Goal: Transaction & Acquisition: Purchase product/service

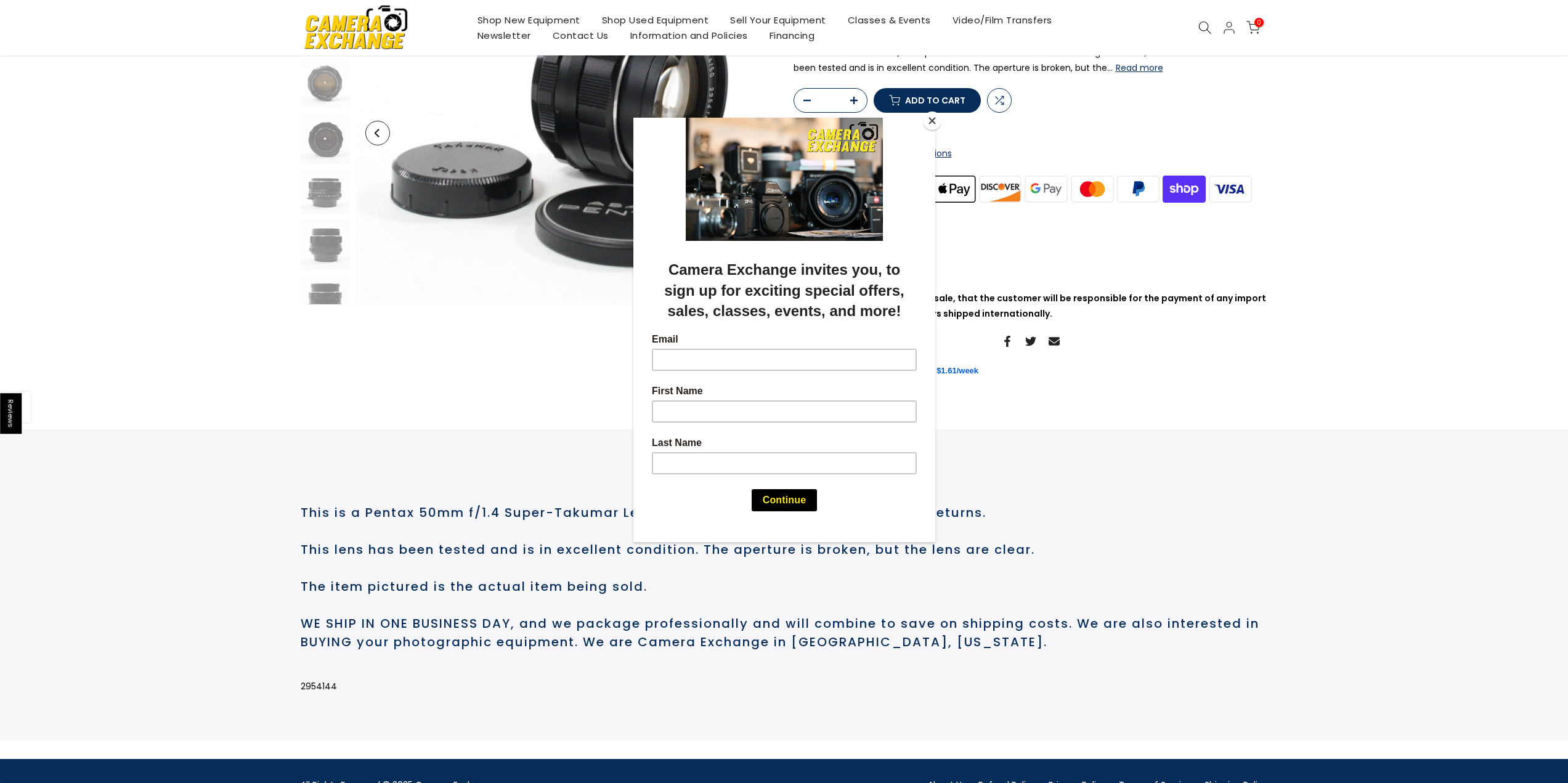
scroll to position [185, 0]
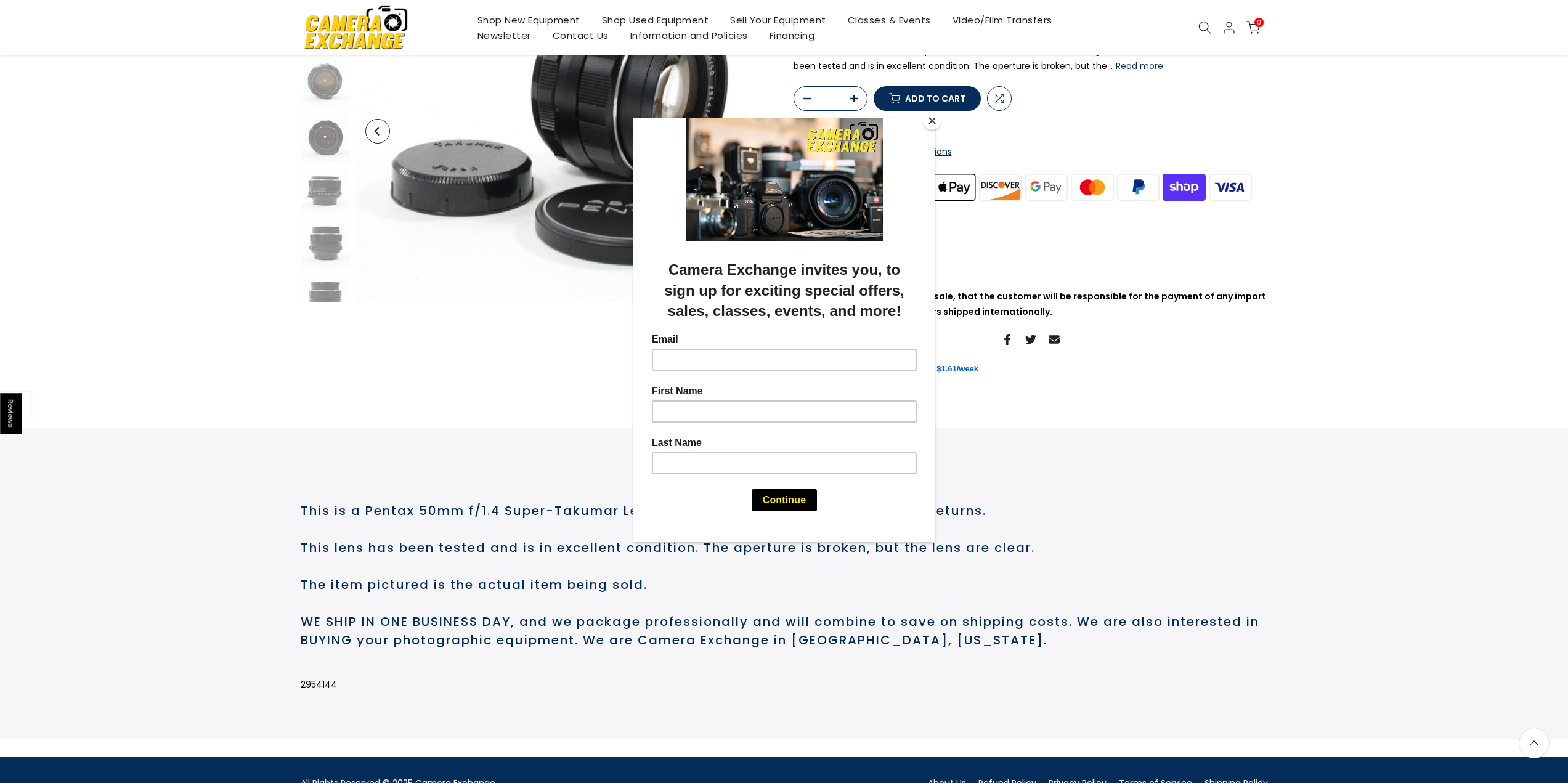
click at [730, 124] on button "Close" at bounding box center [932, 121] width 18 height 19
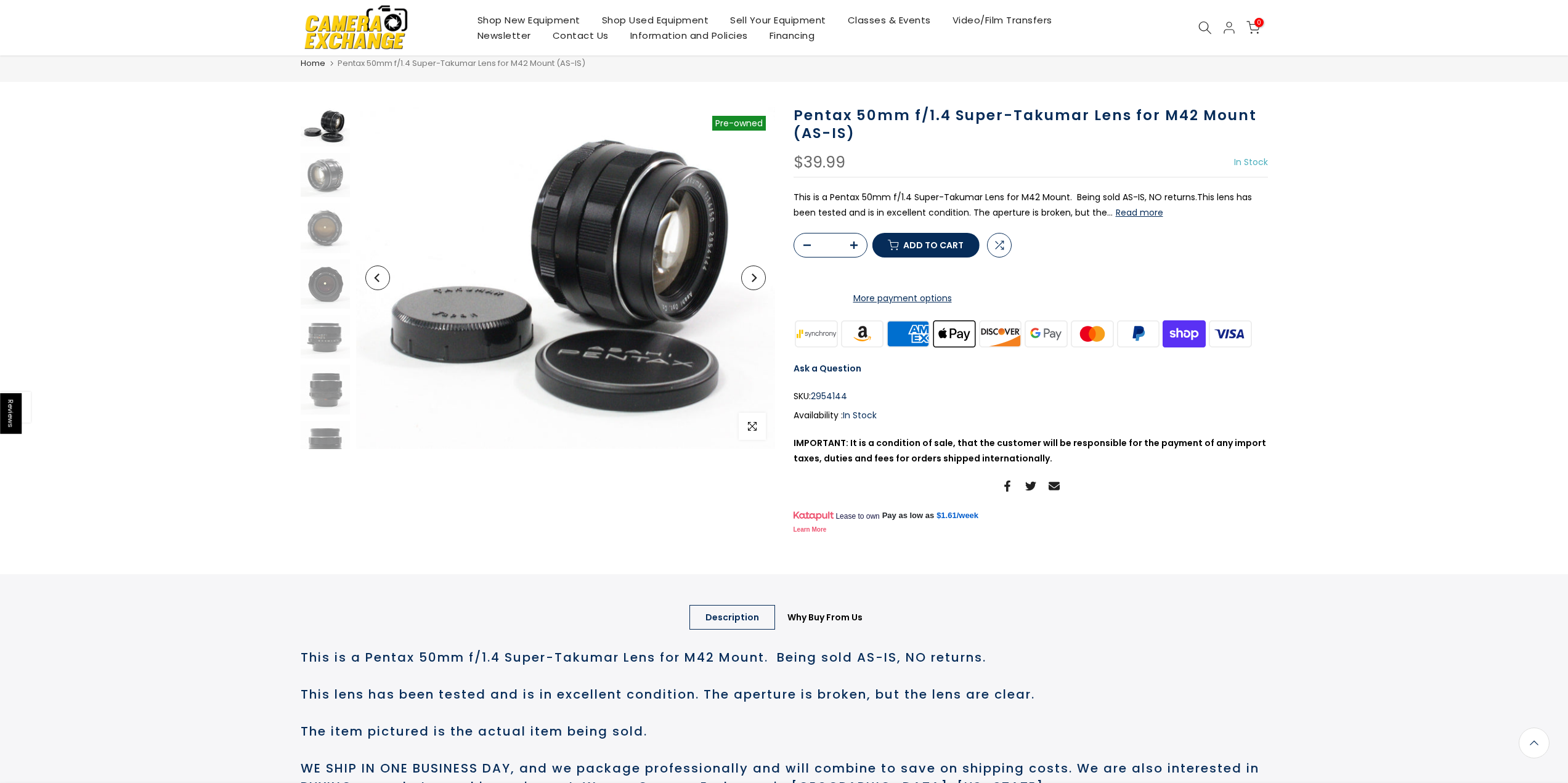
scroll to position [0, 0]
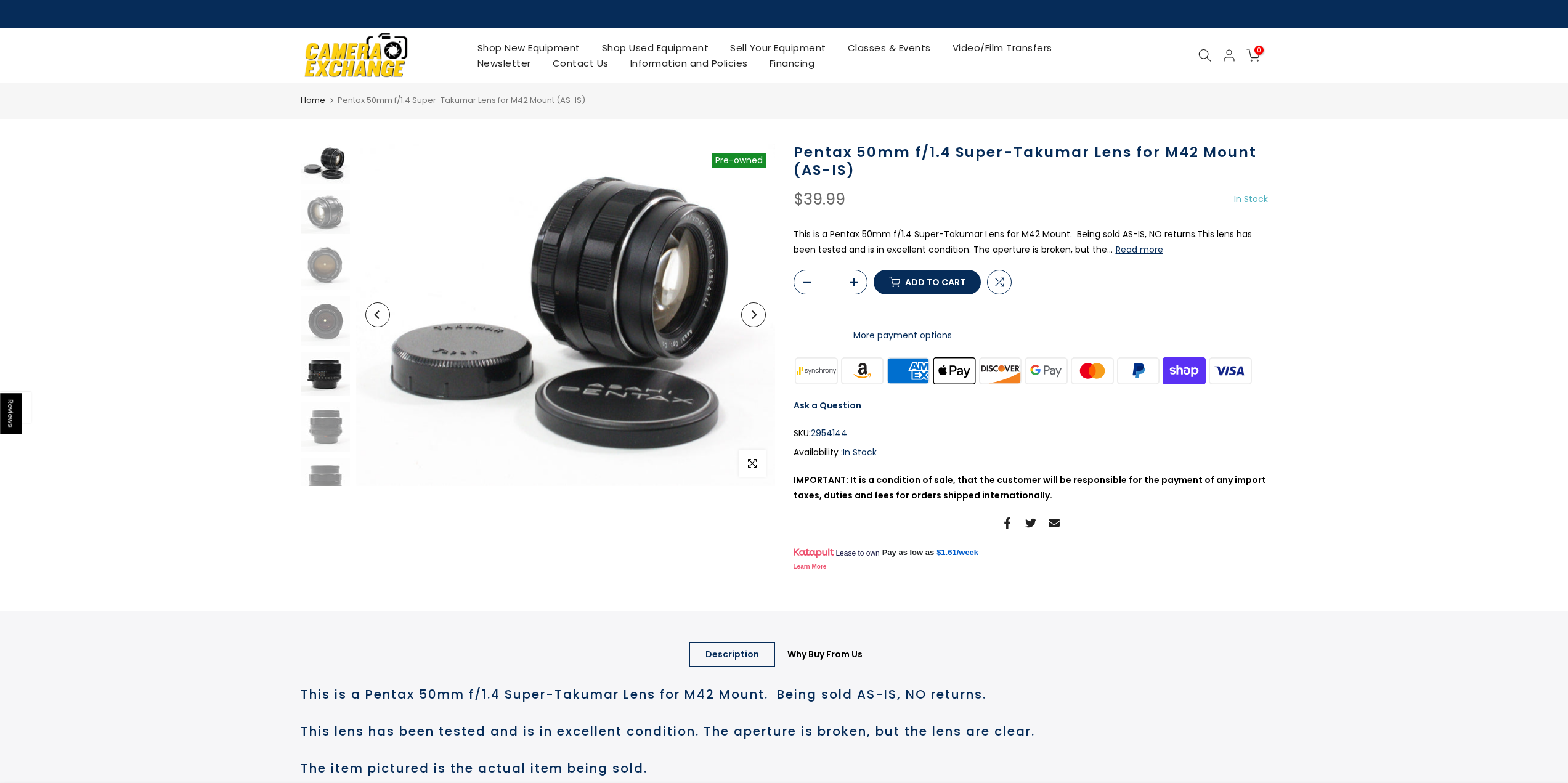
click at [325, 372] on img at bounding box center [325, 373] width 50 height 44
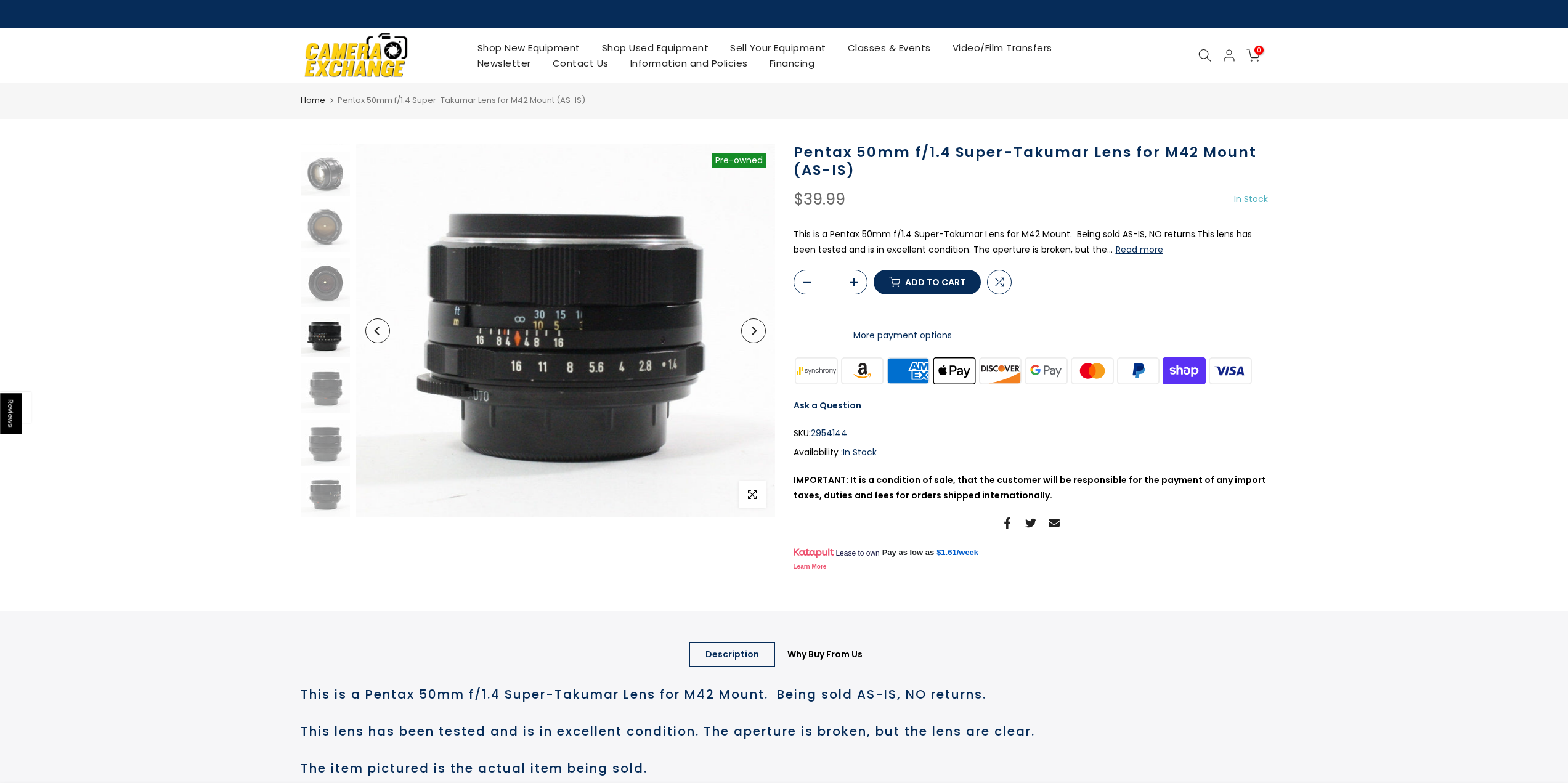
scroll to position [38, 0]
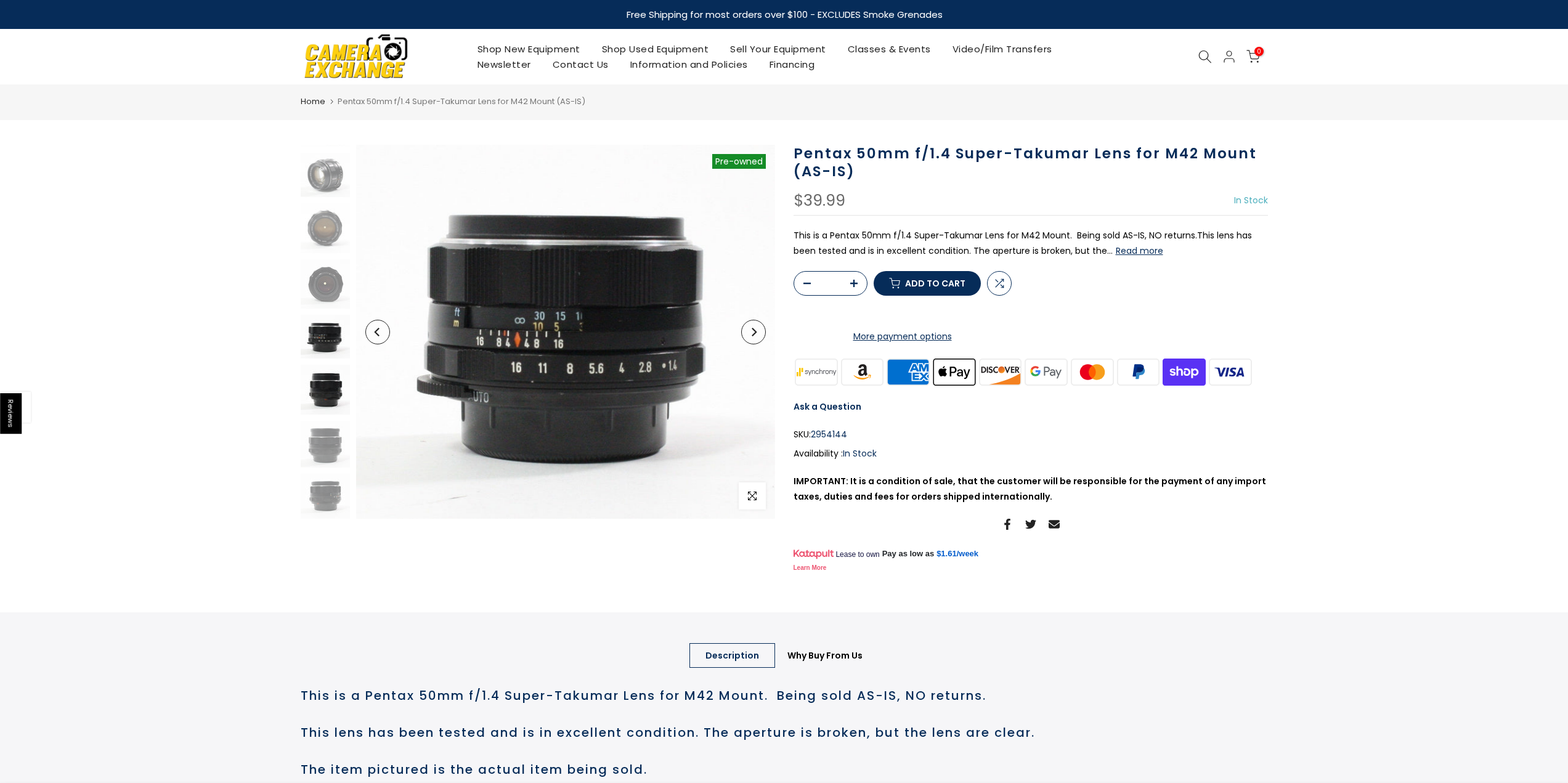
click at [326, 400] on img at bounding box center [325, 389] width 50 height 50
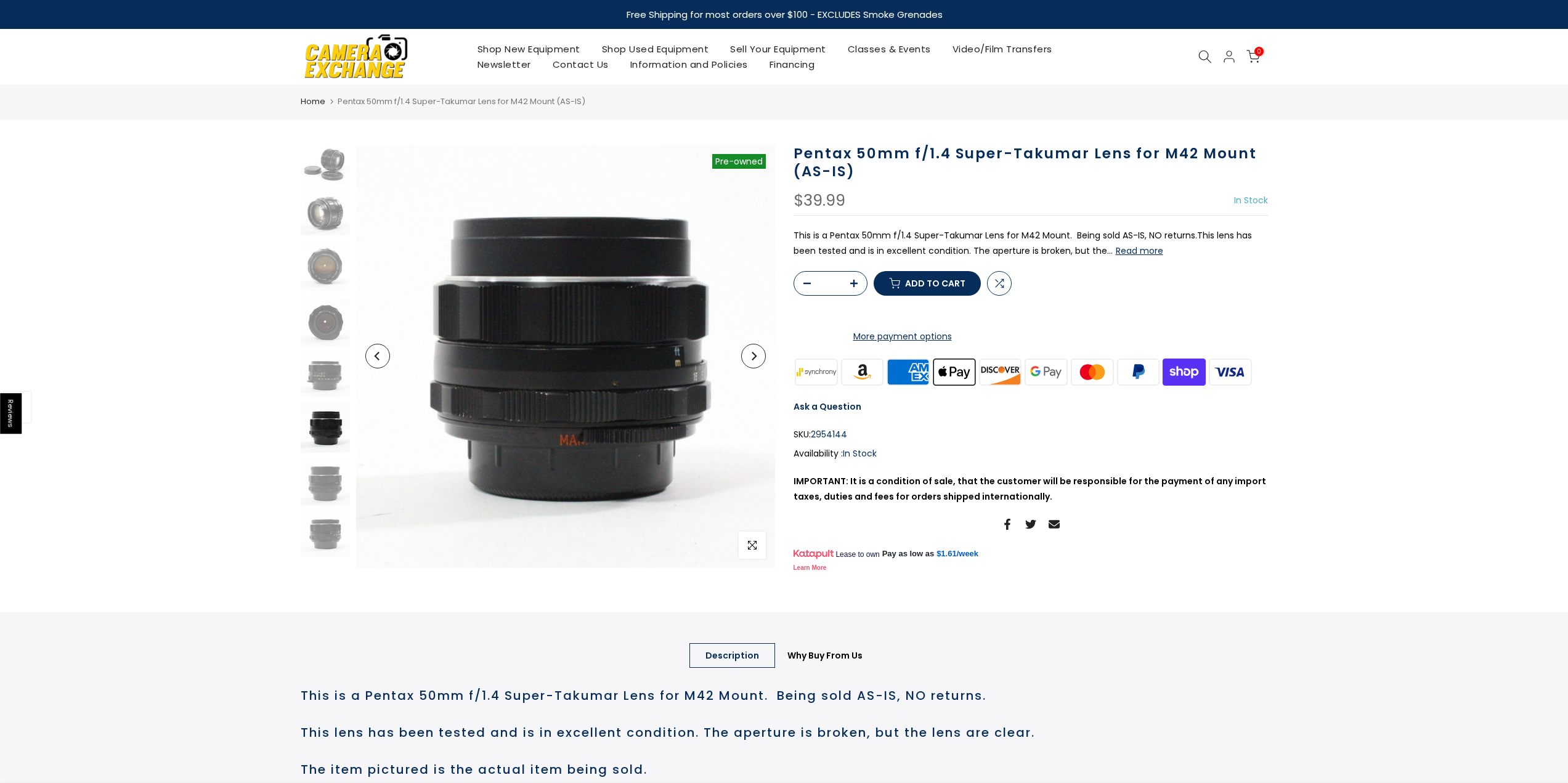
scroll to position [0, 0]
click at [335, 482] on img at bounding box center [325, 482] width 50 height 47
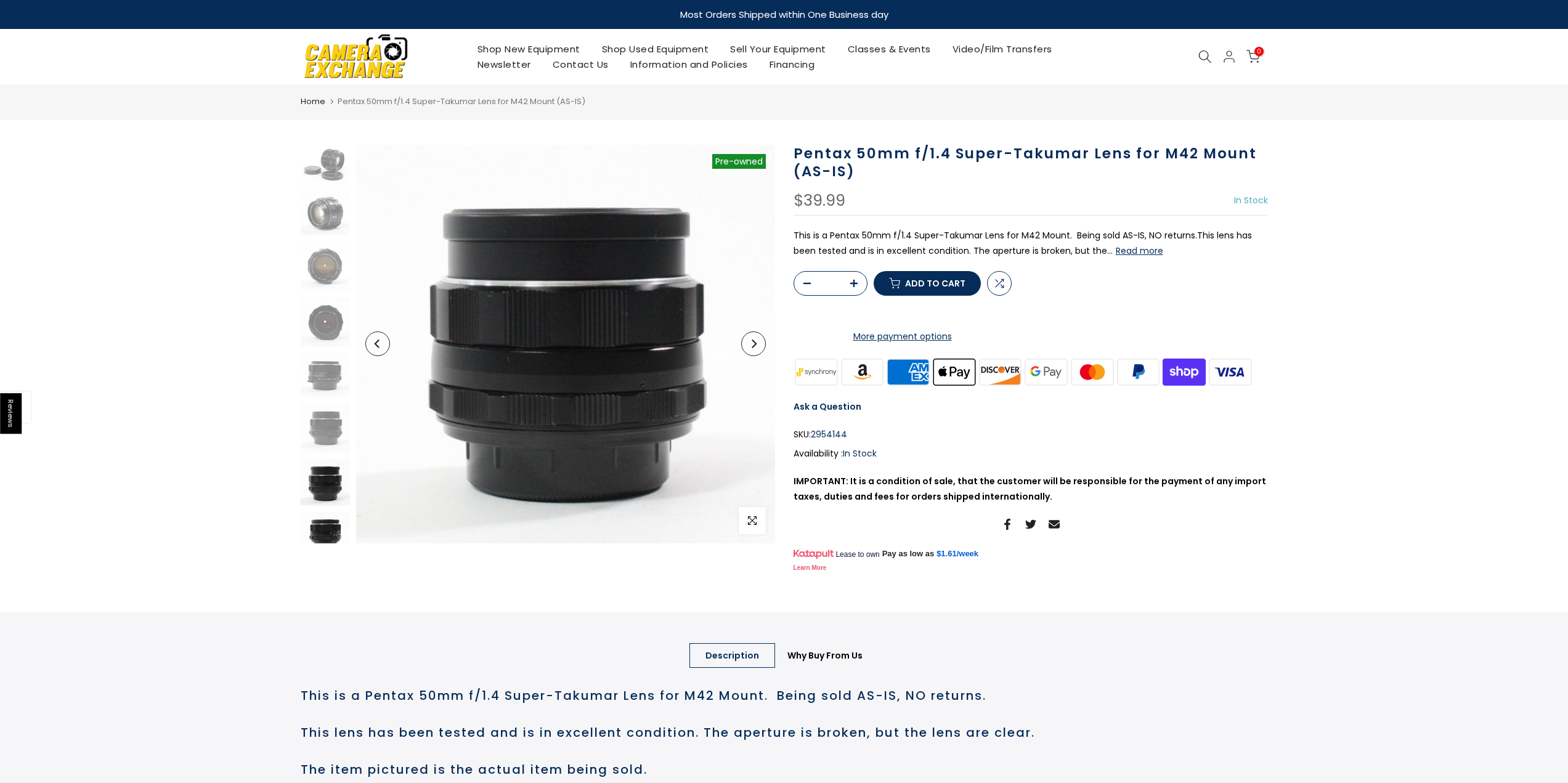
scroll to position [13, 0]
click at [317, 528] on img at bounding box center [325, 521] width 50 height 45
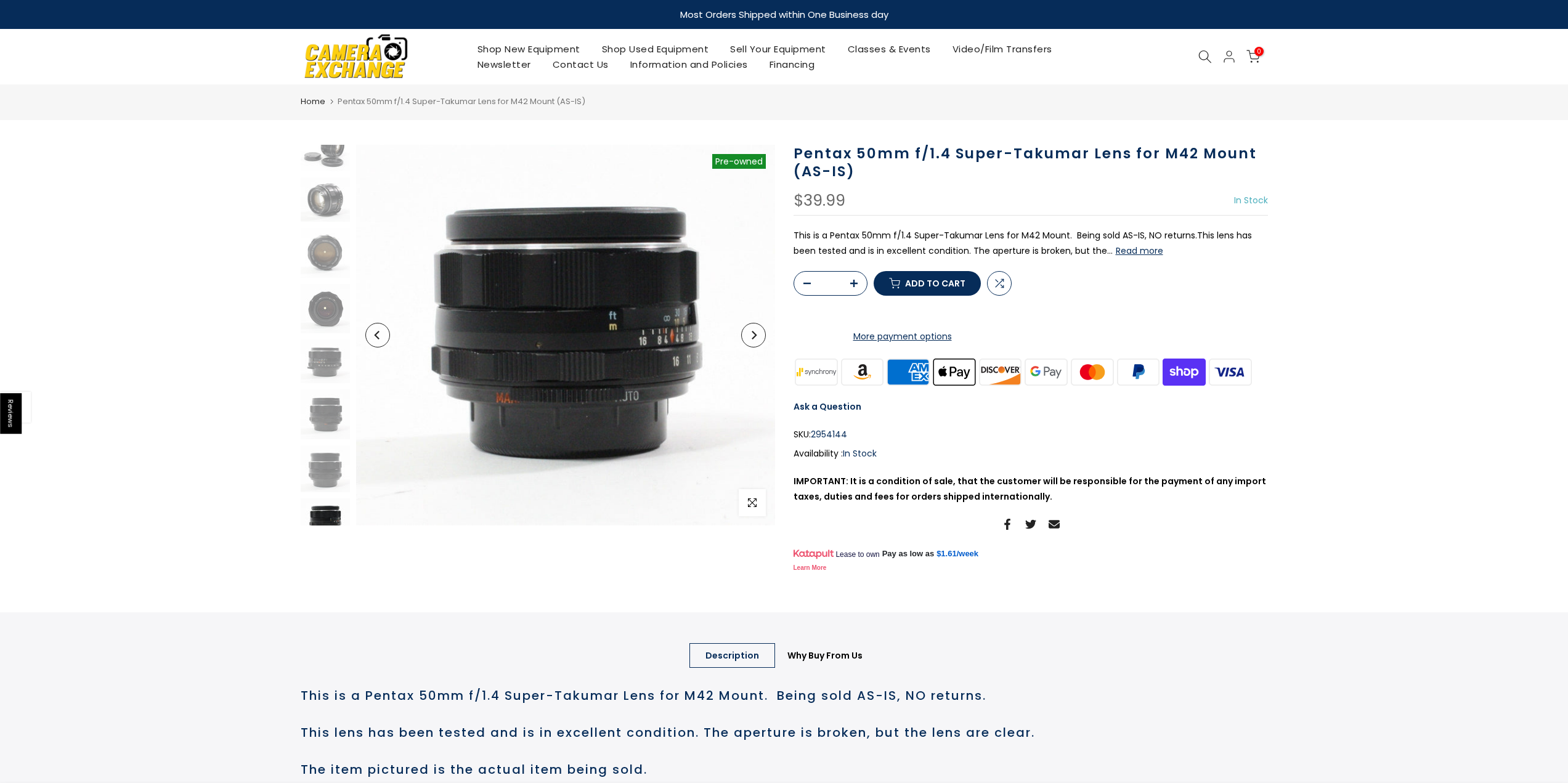
scroll to position [31, 0]
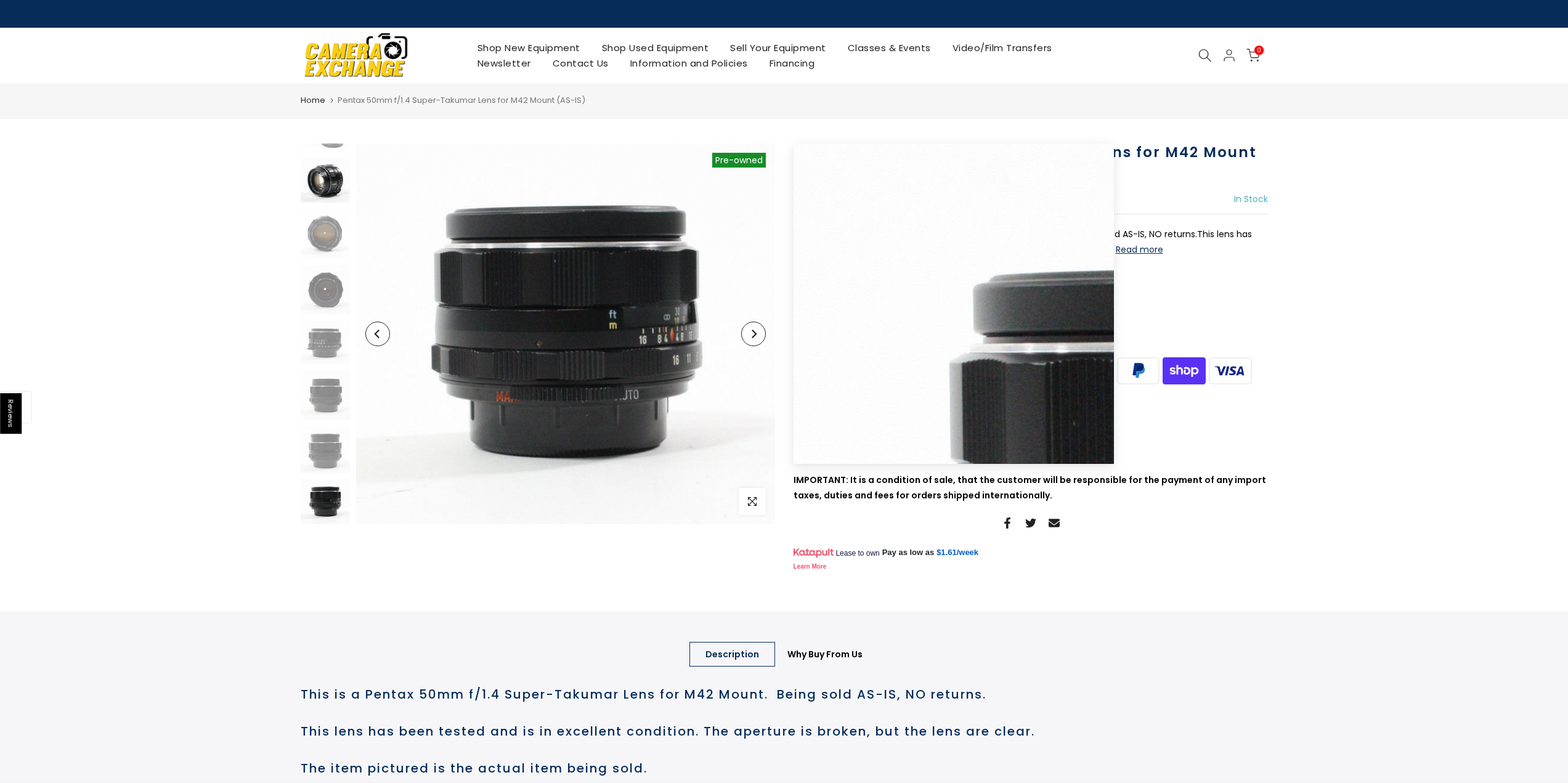
click at [325, 182] on img at bounding box center [325, 181] width 50 height 44
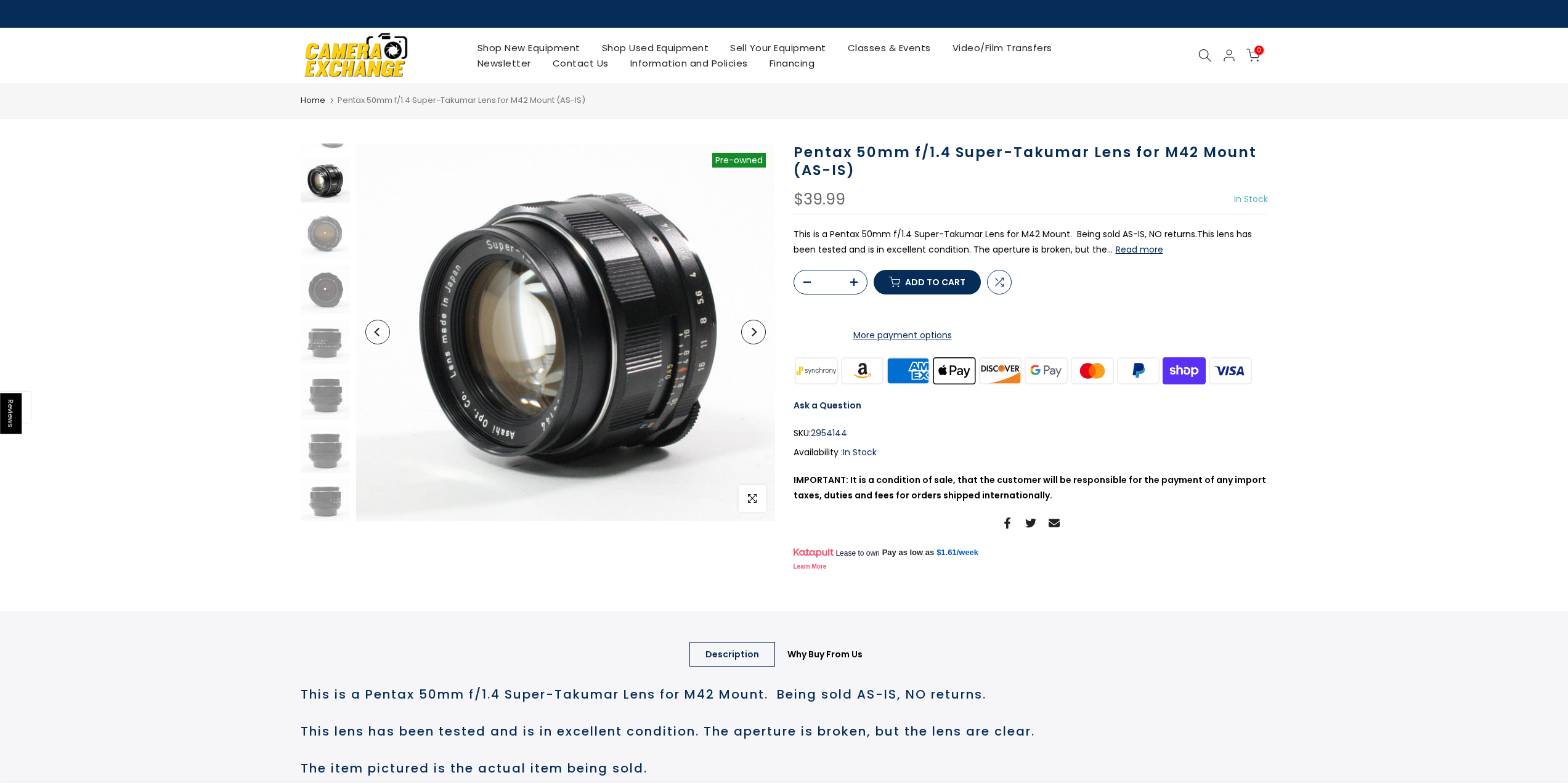
scroll to position [0, 0]
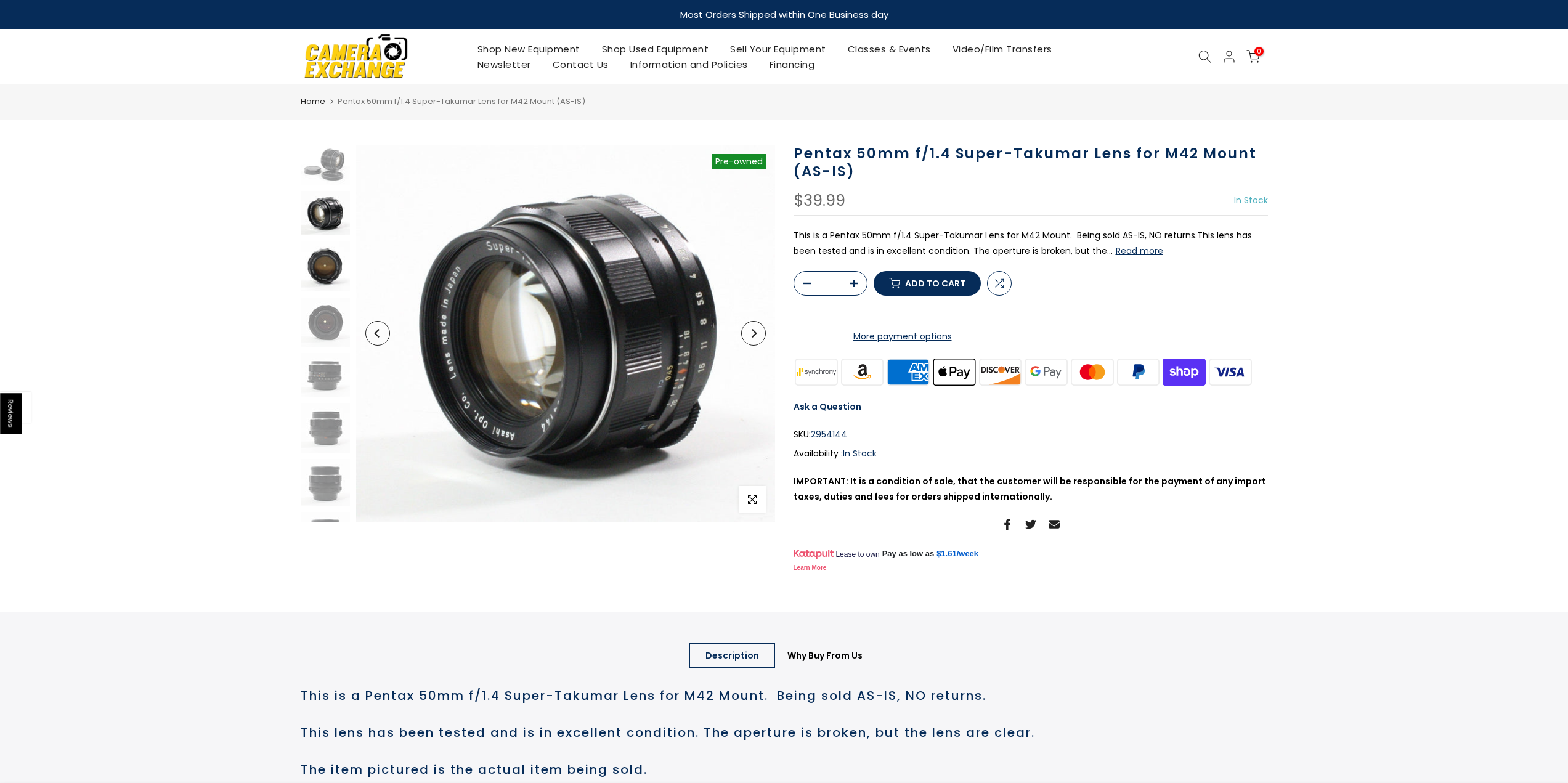
click at [308, 261] on img at bounding box center [325, 266] width 50 height 50
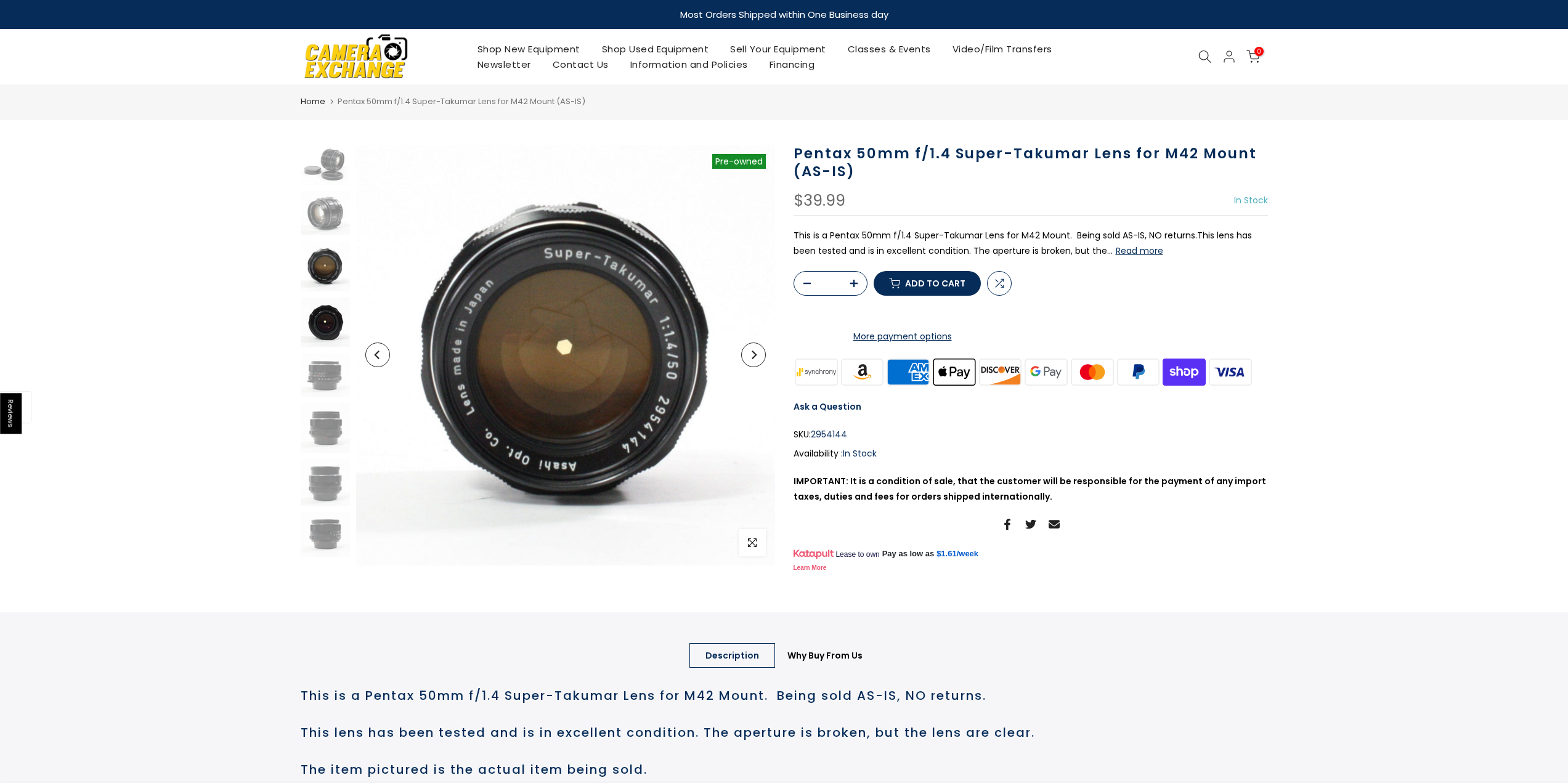
click at [335, 326] on img at bounding box center [325, 322] width 50 height 50
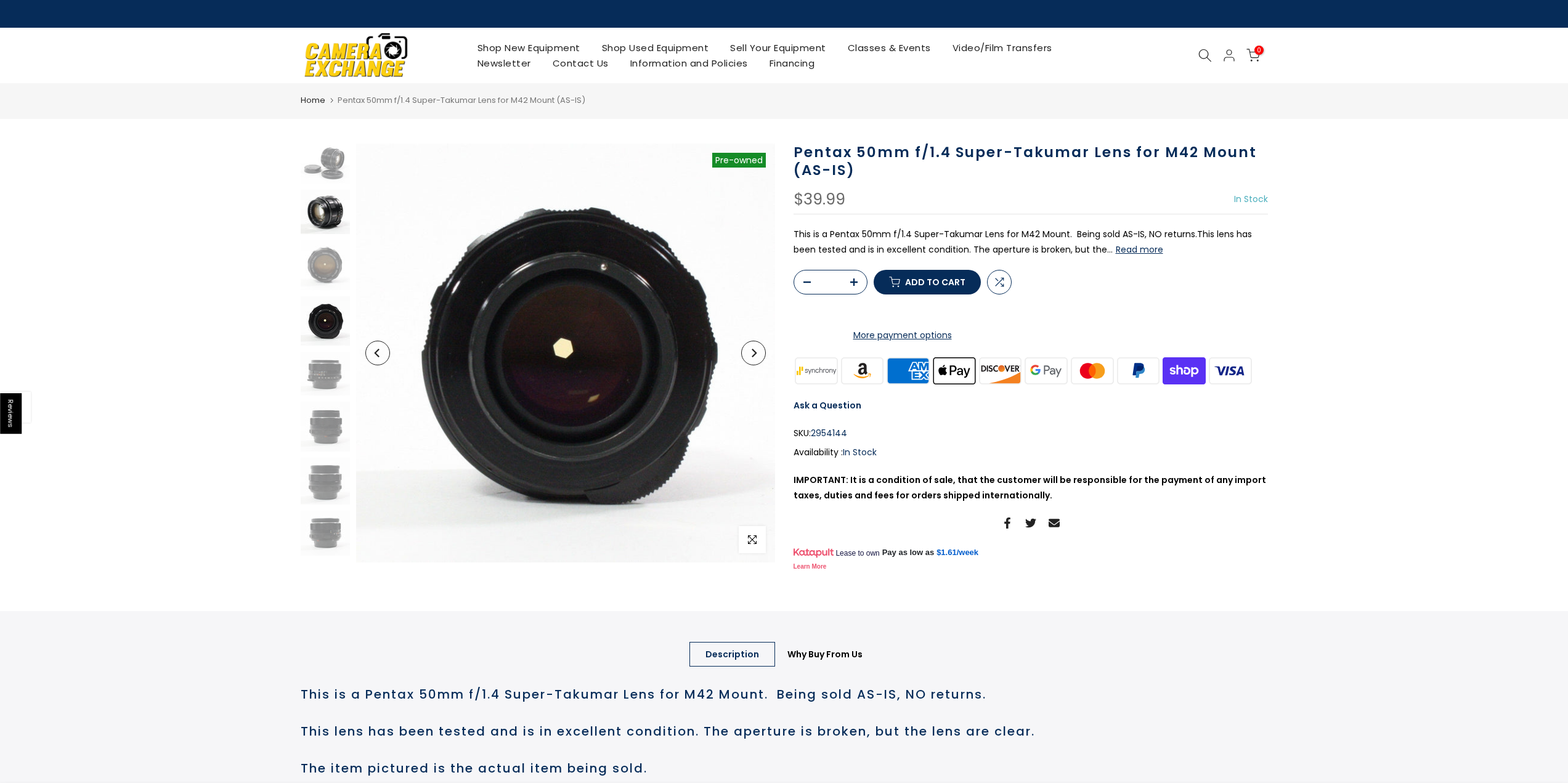
click at [321, 200] on img at bounding box center [325, 212] width 50 height 44
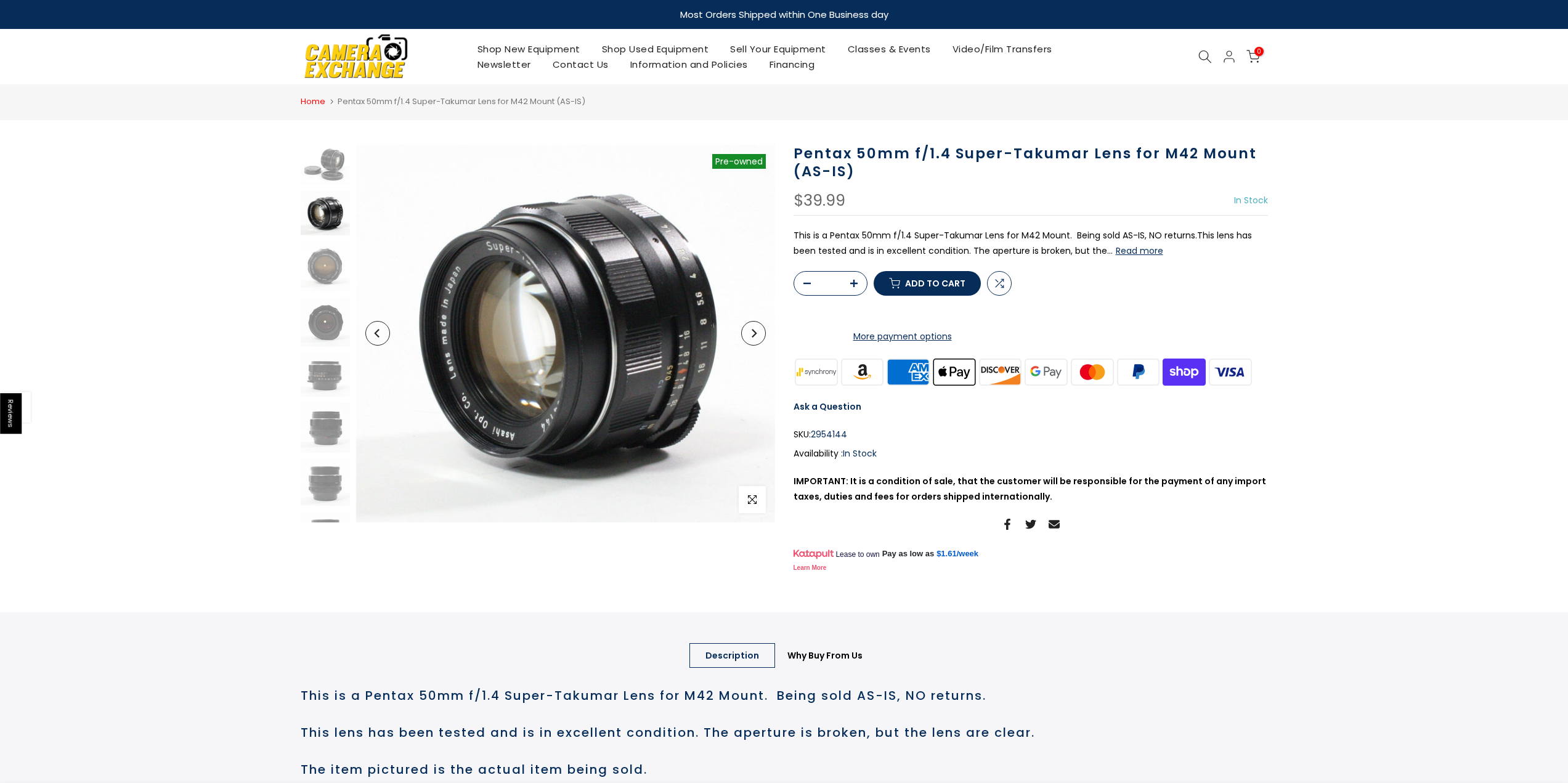
click at [318, 106] on link "Home" at bounding box center [312, 101] width 24 height 13
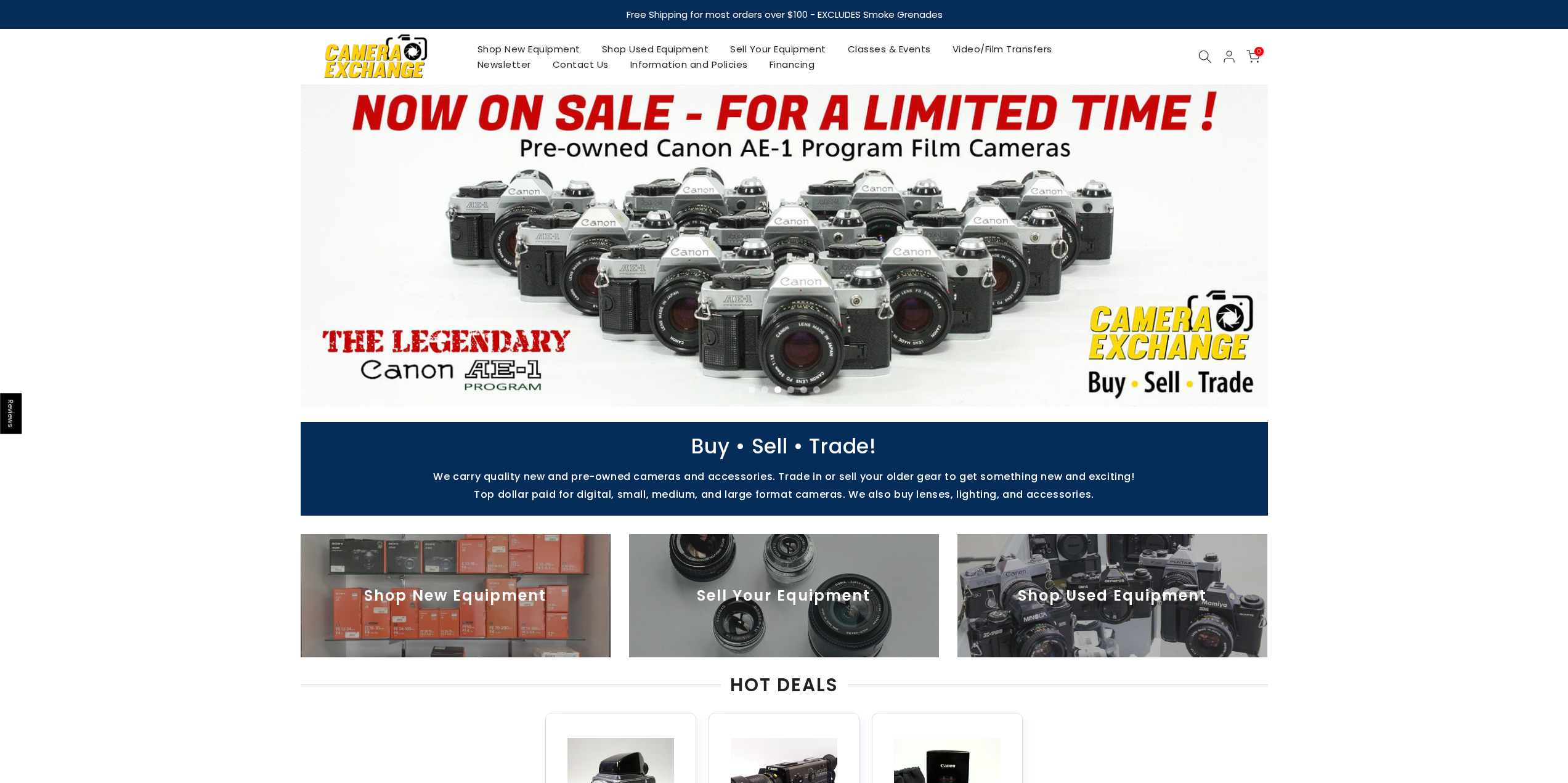
click at [642, 50] on link "Shop Used Equipment" at bounding box center [655, 49] width 129 height 16
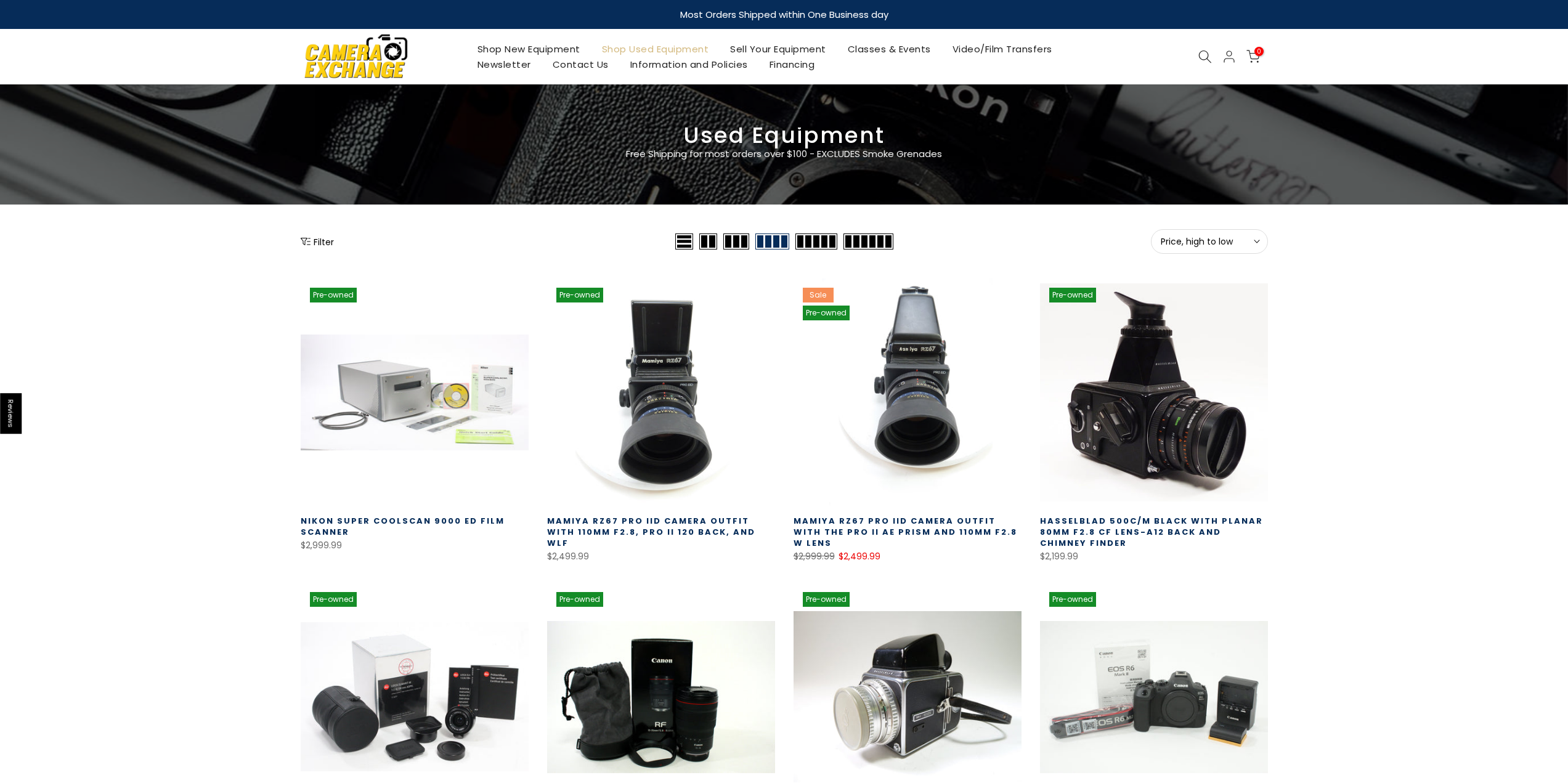
click at [304, 241] on icon "Show filters" at bounding box center [305, 241] width 10 height 7
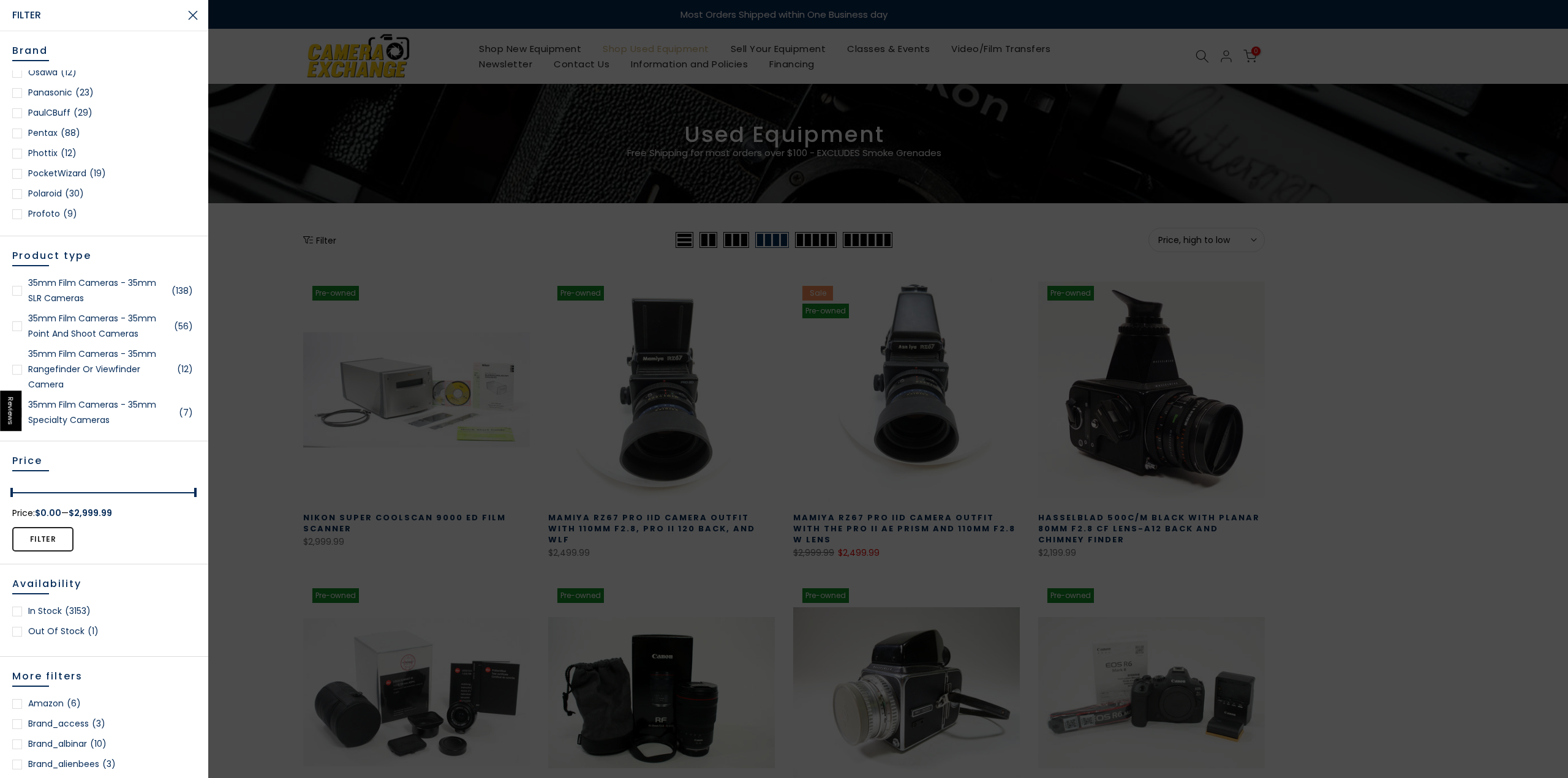
scroll to position [1163, 0]
click at [17, 149] on div at bounding box center [17, 147] width 10 height 10
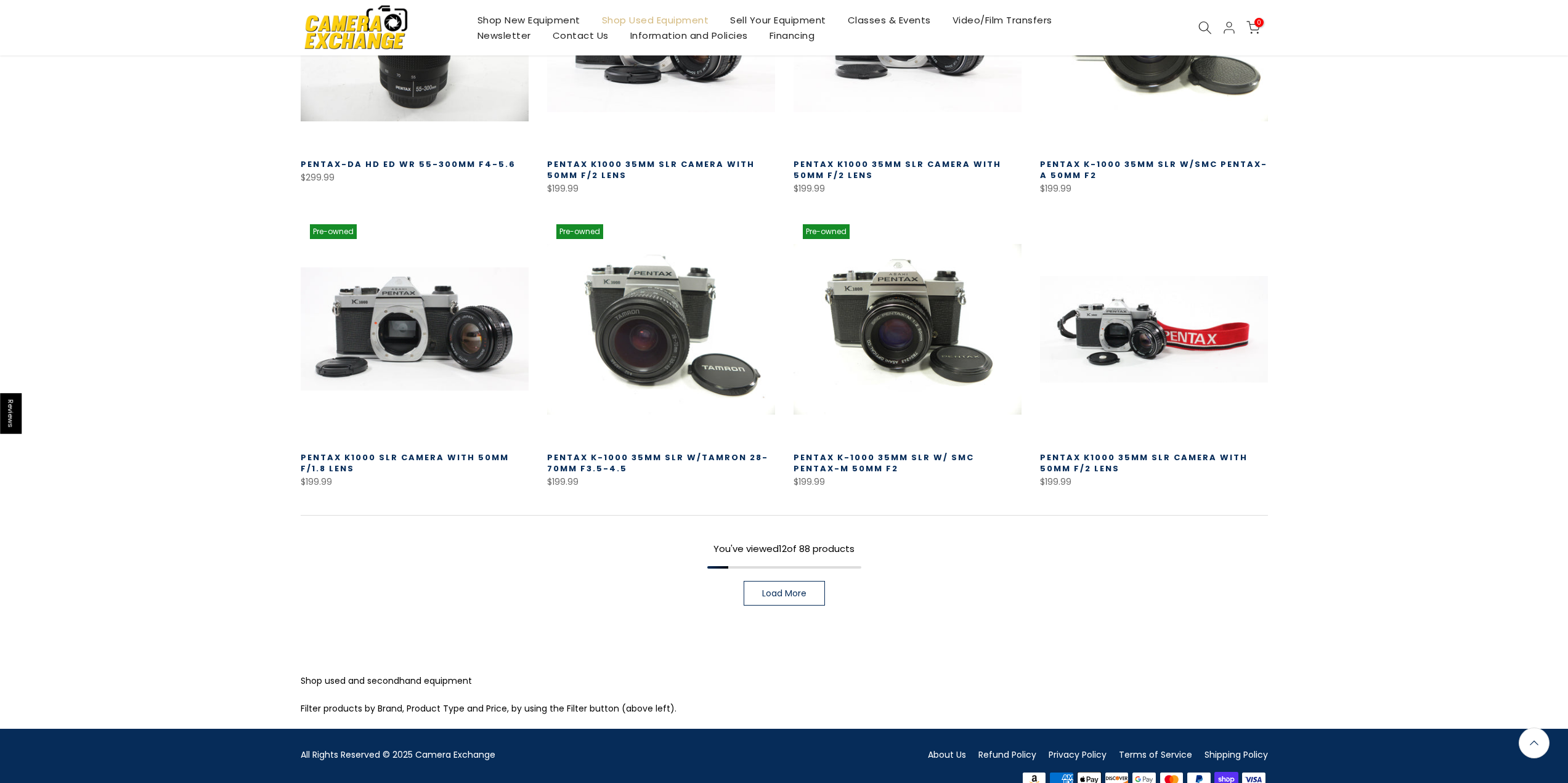
scroll to position [708, 0]
click at [792, 589] on span "Load More" at bounding box center [784, 594] width 44 height 9
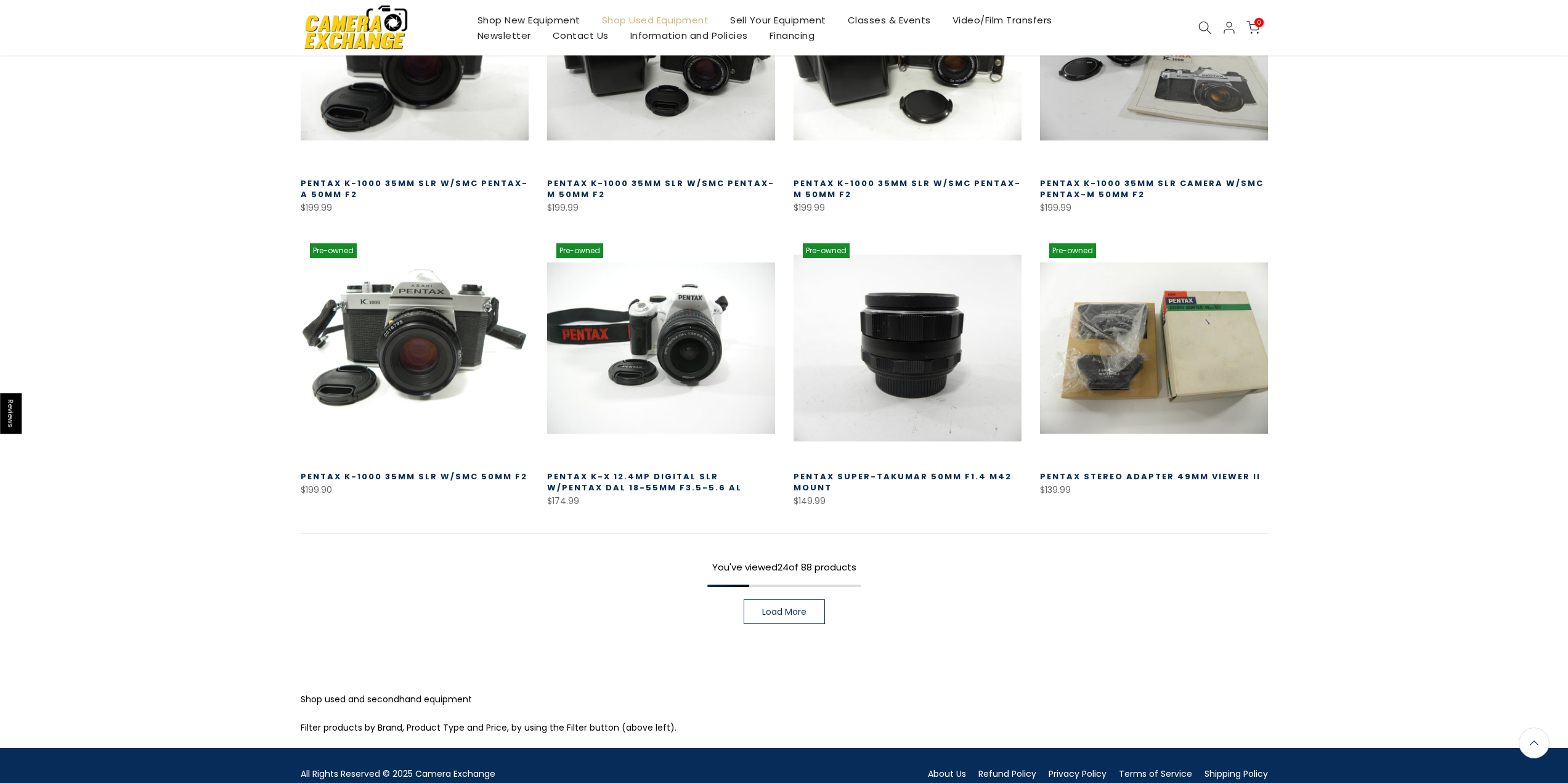
scroll to position [1573, 0]
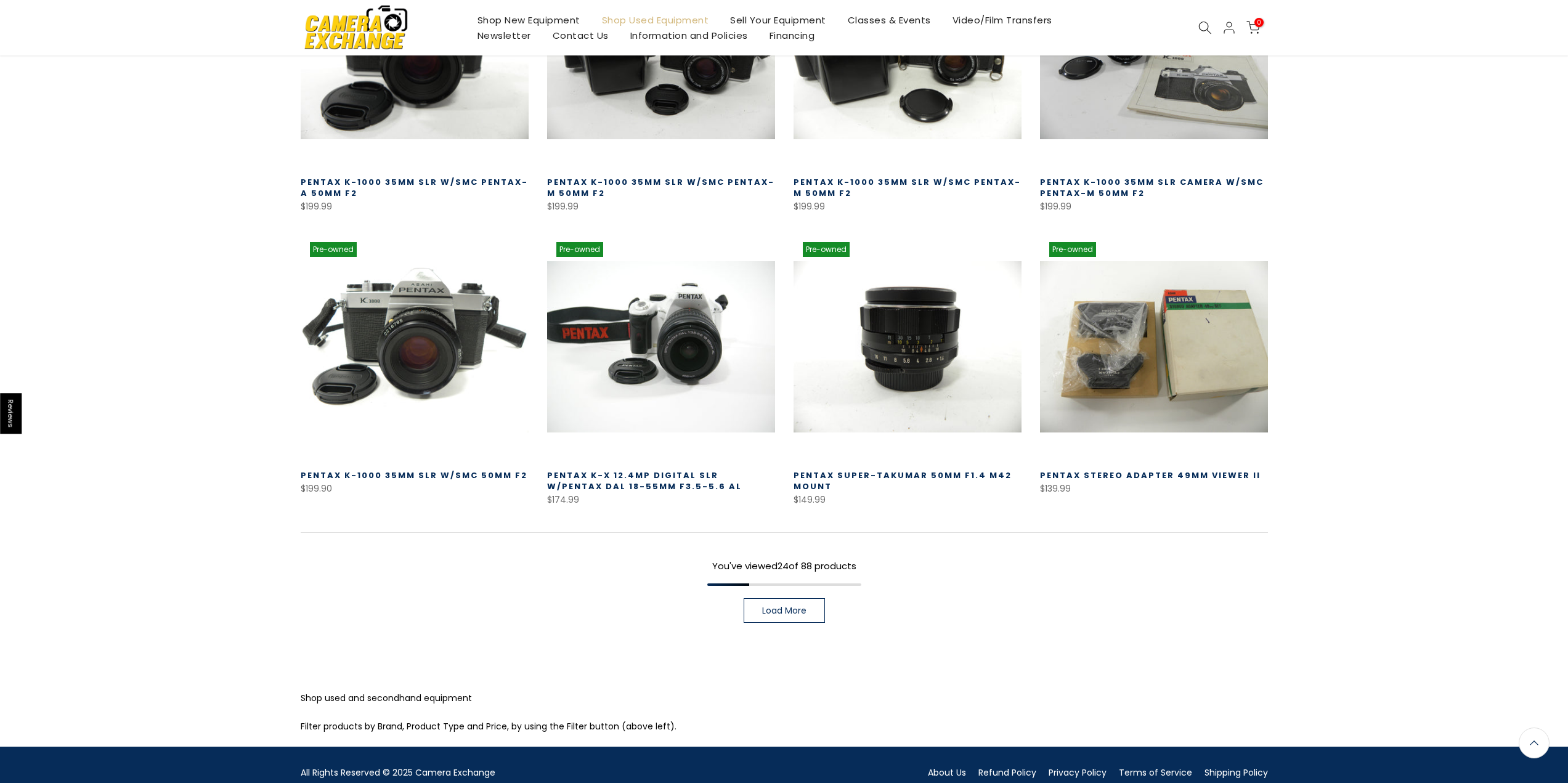
click at [793, 616] on link "Load More" at bounding box center [784, 610] width 81 height 24
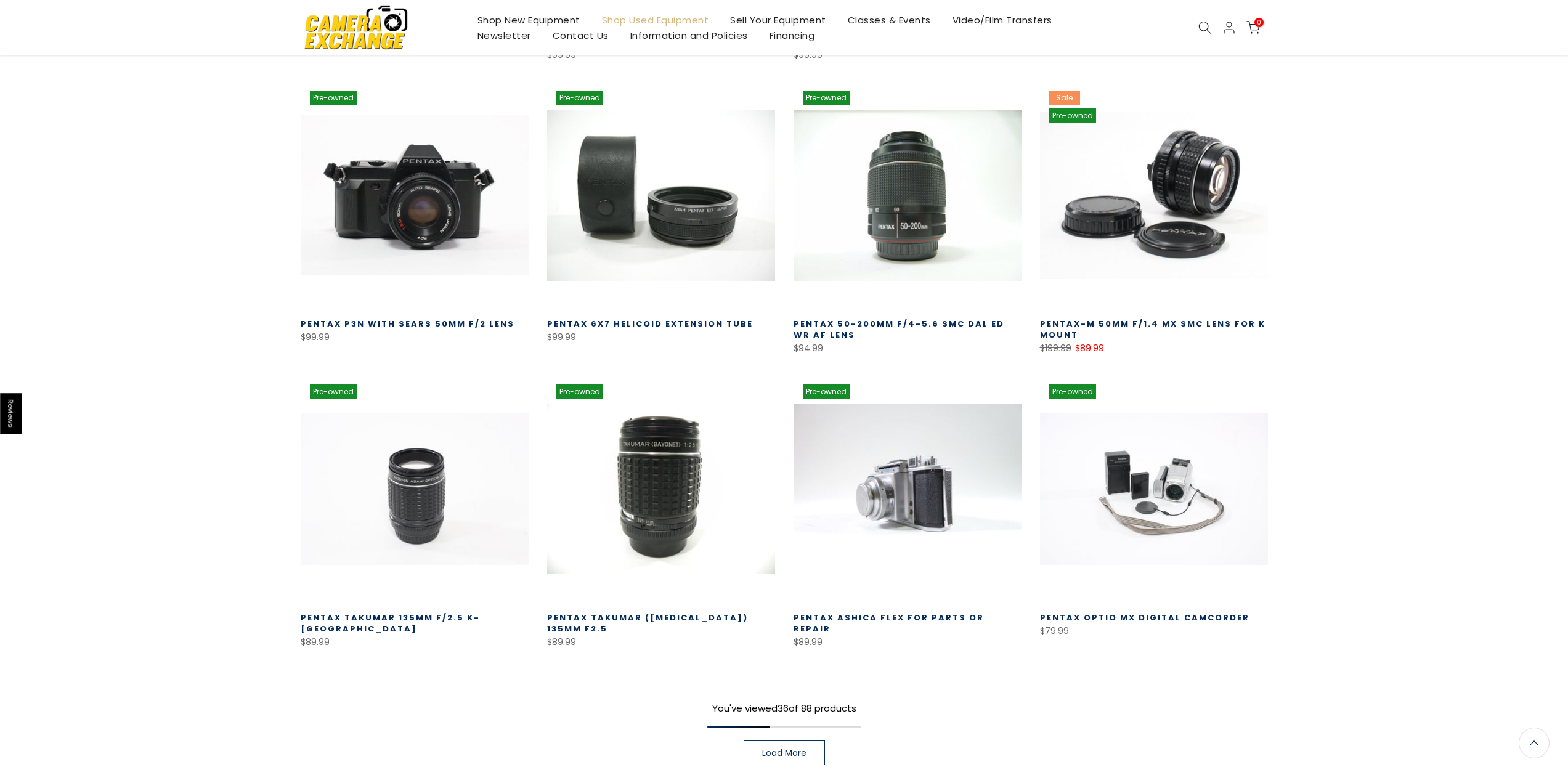
scroll to position [2312, 0]
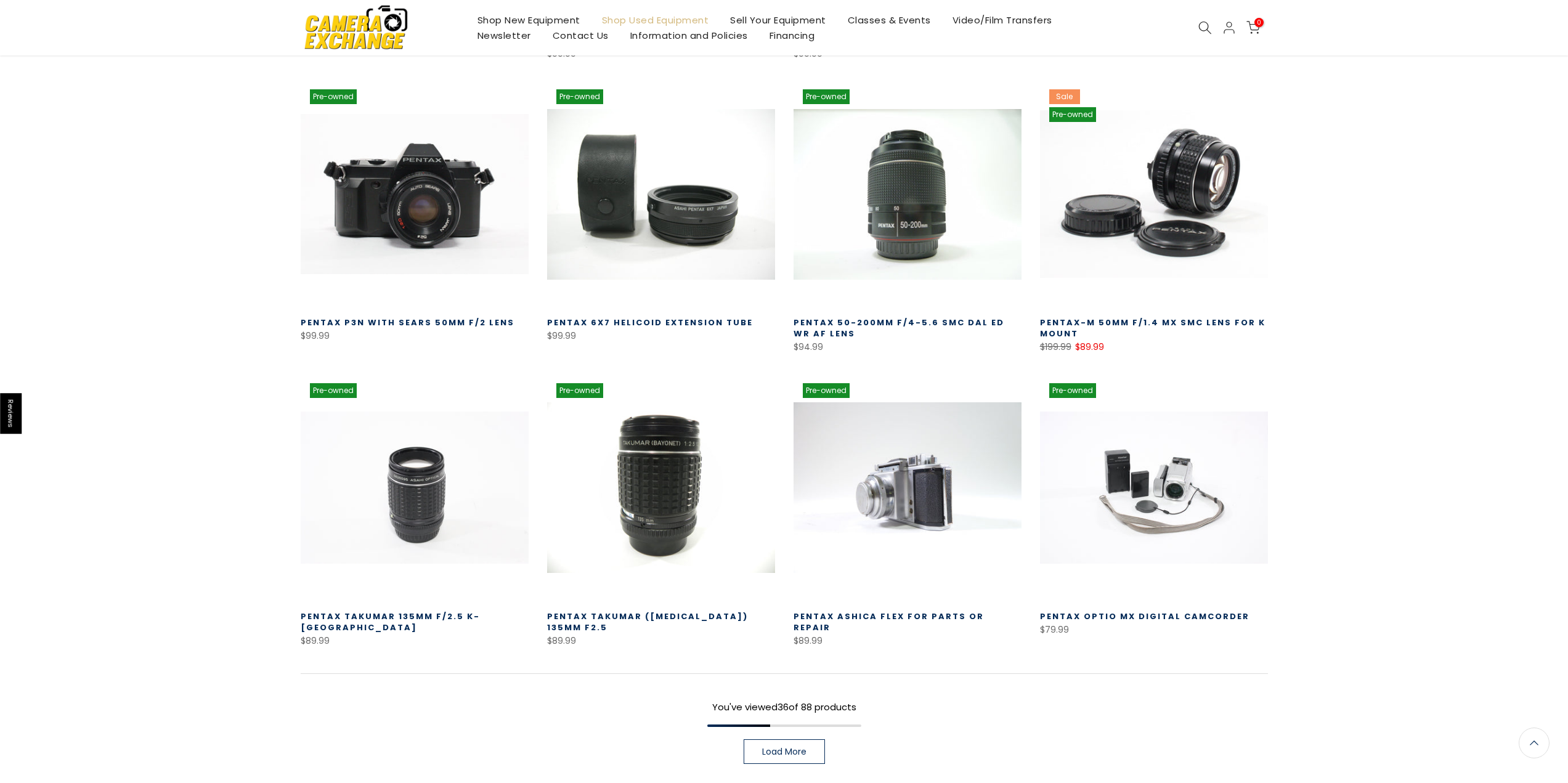
click at [775, 758] on link "Load More" at bounding box center [784, 751] width 81 height 24
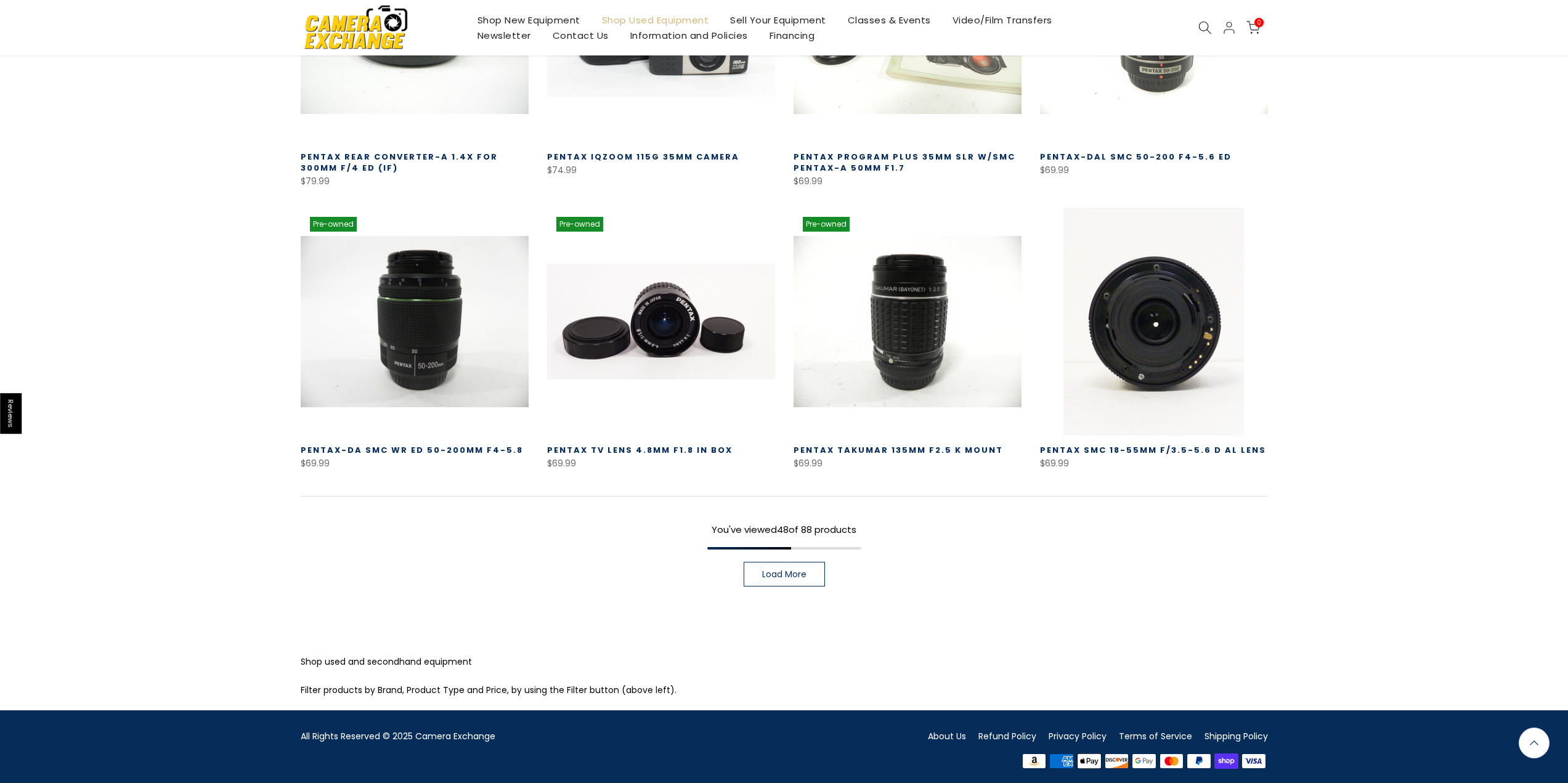
scroll to position [3359, 0]
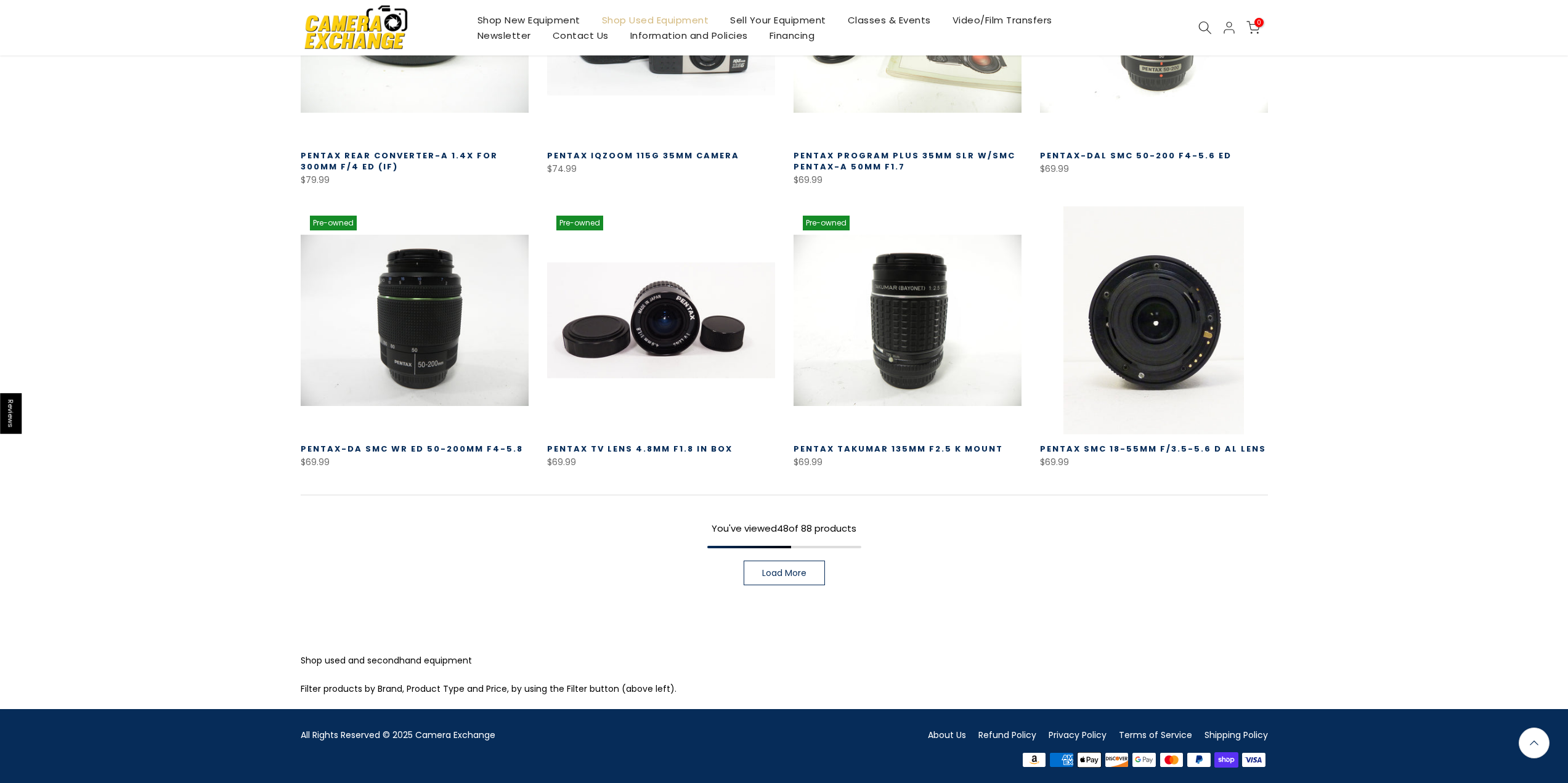
click at [779, 574] on span "Load More" at bounding box center [784, 573] width 44 height 9
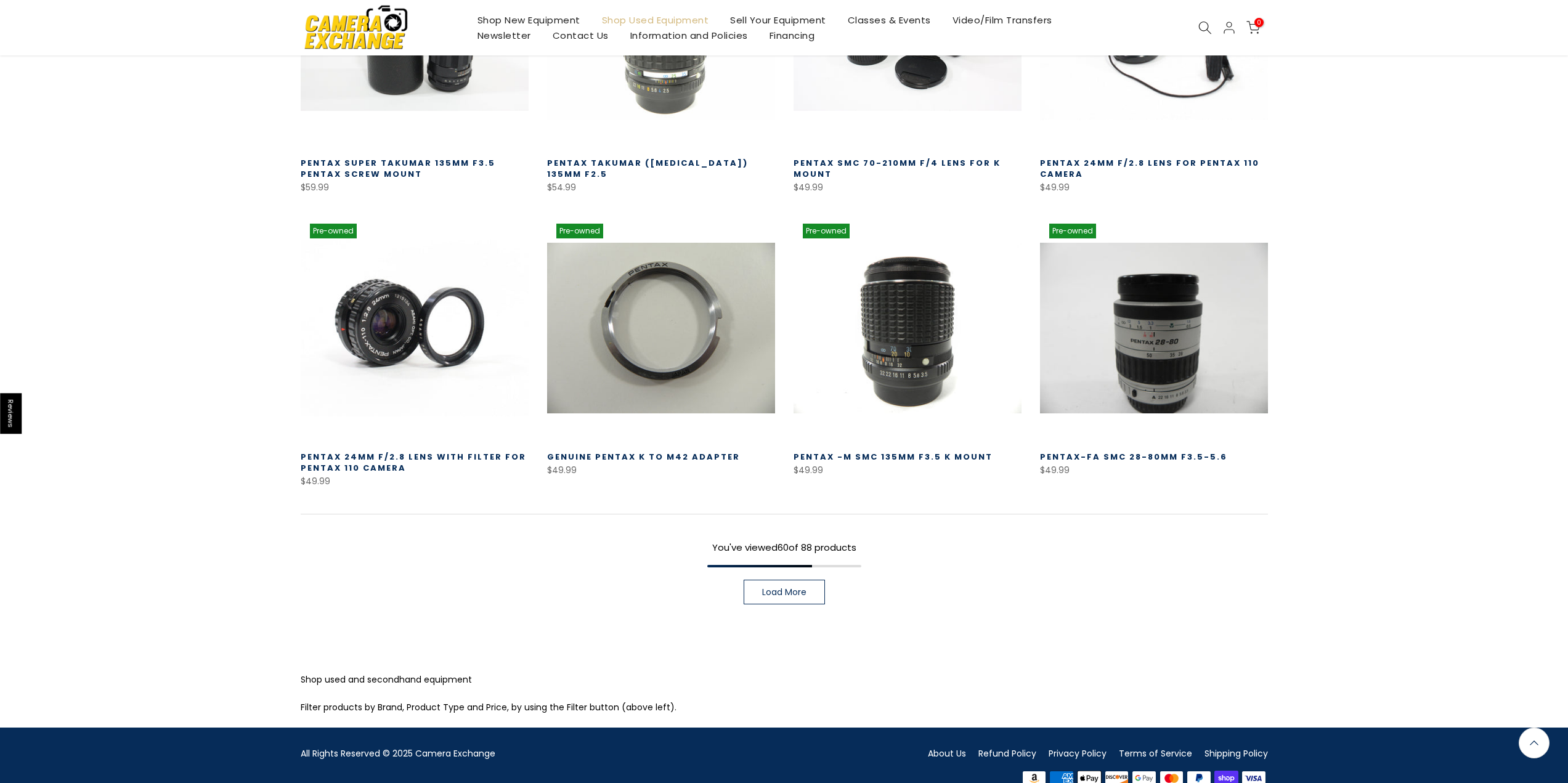
scroll to position [4221, 0]
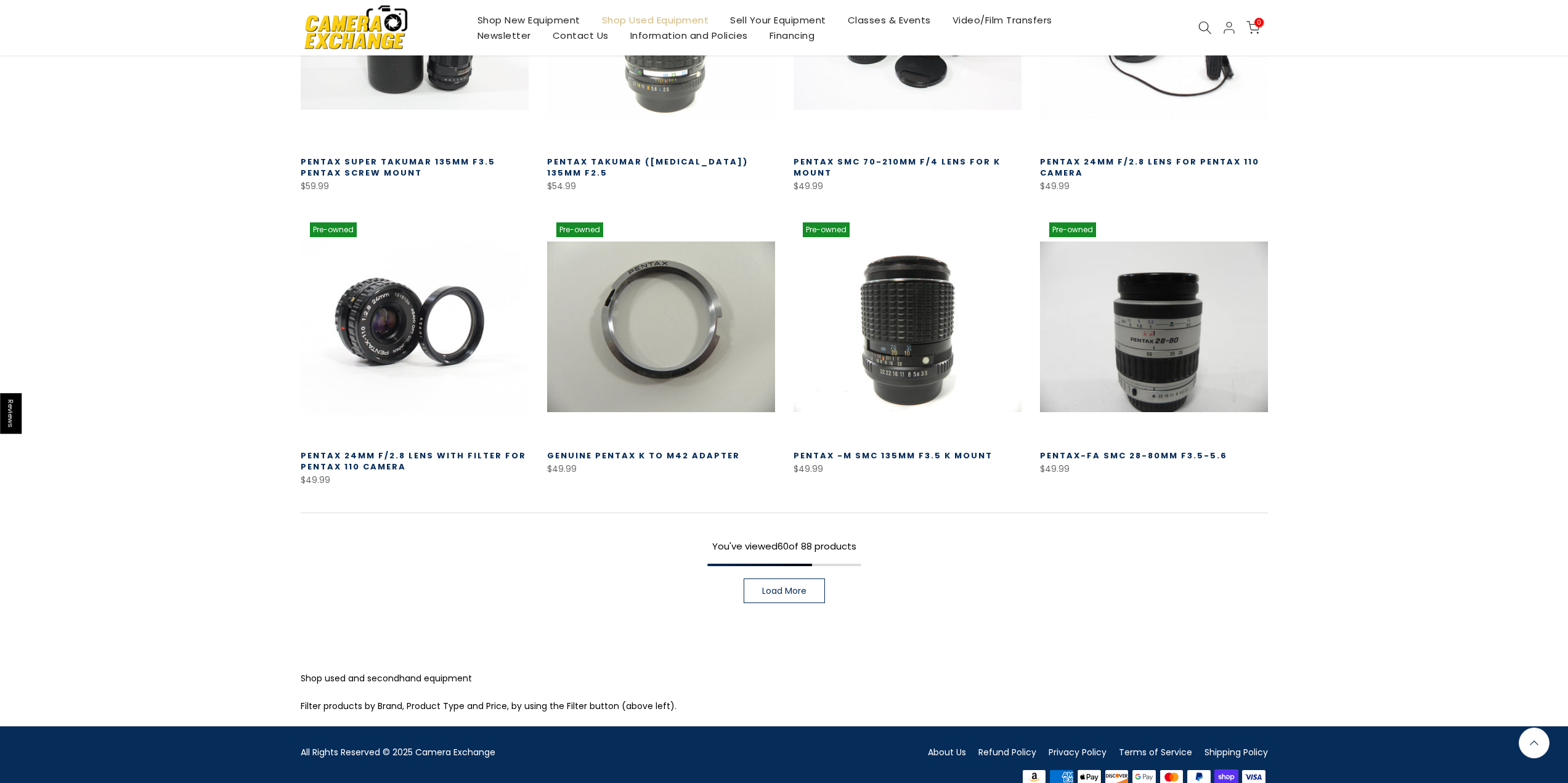
click at [810, 591] on link "Load More" at bounding box center [784, 591] width 81 height 24
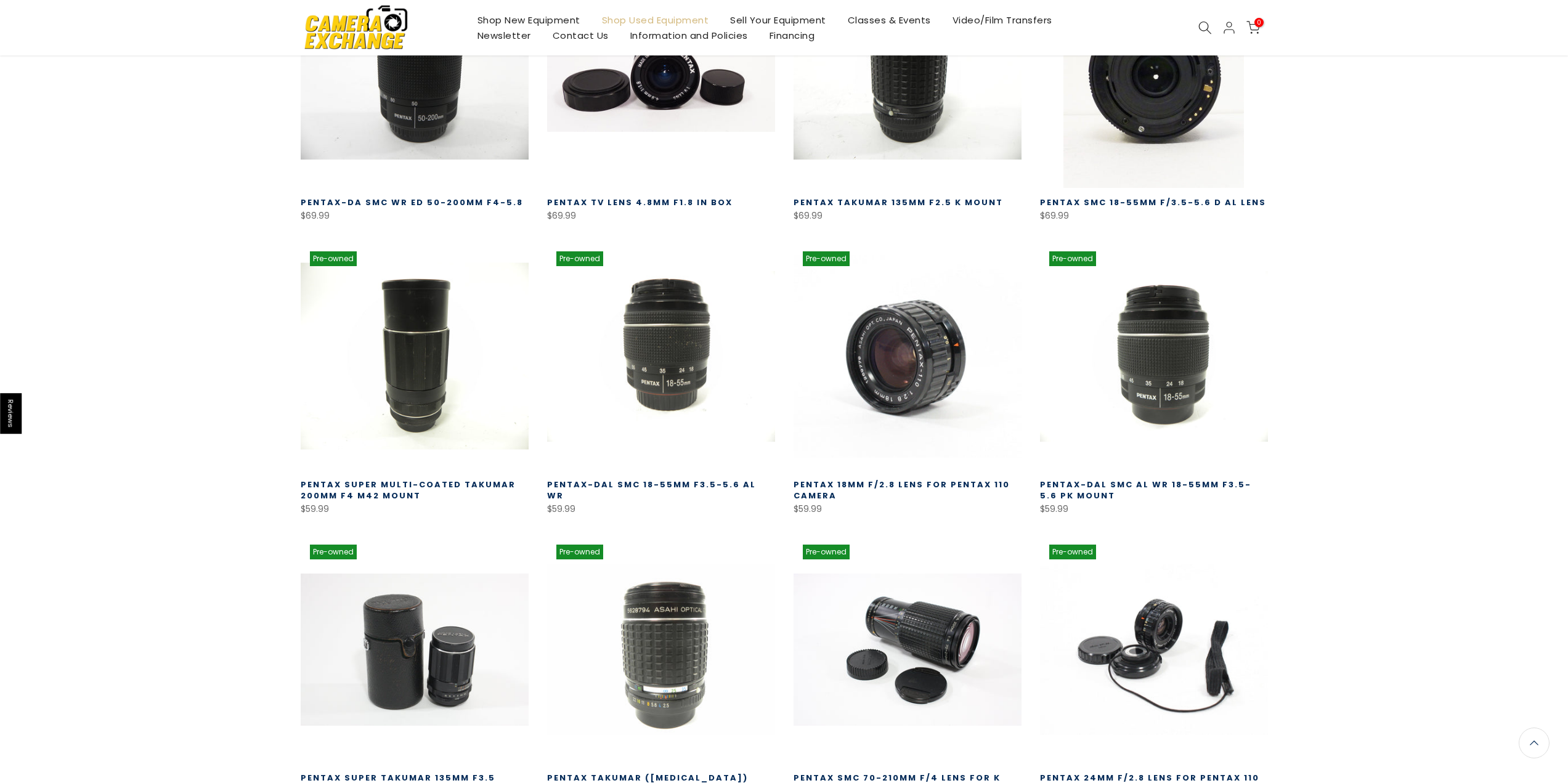
scroll to position [3604, 0]
click at [448, 406] on link at bounding box center [414, 356] width 228 height 228
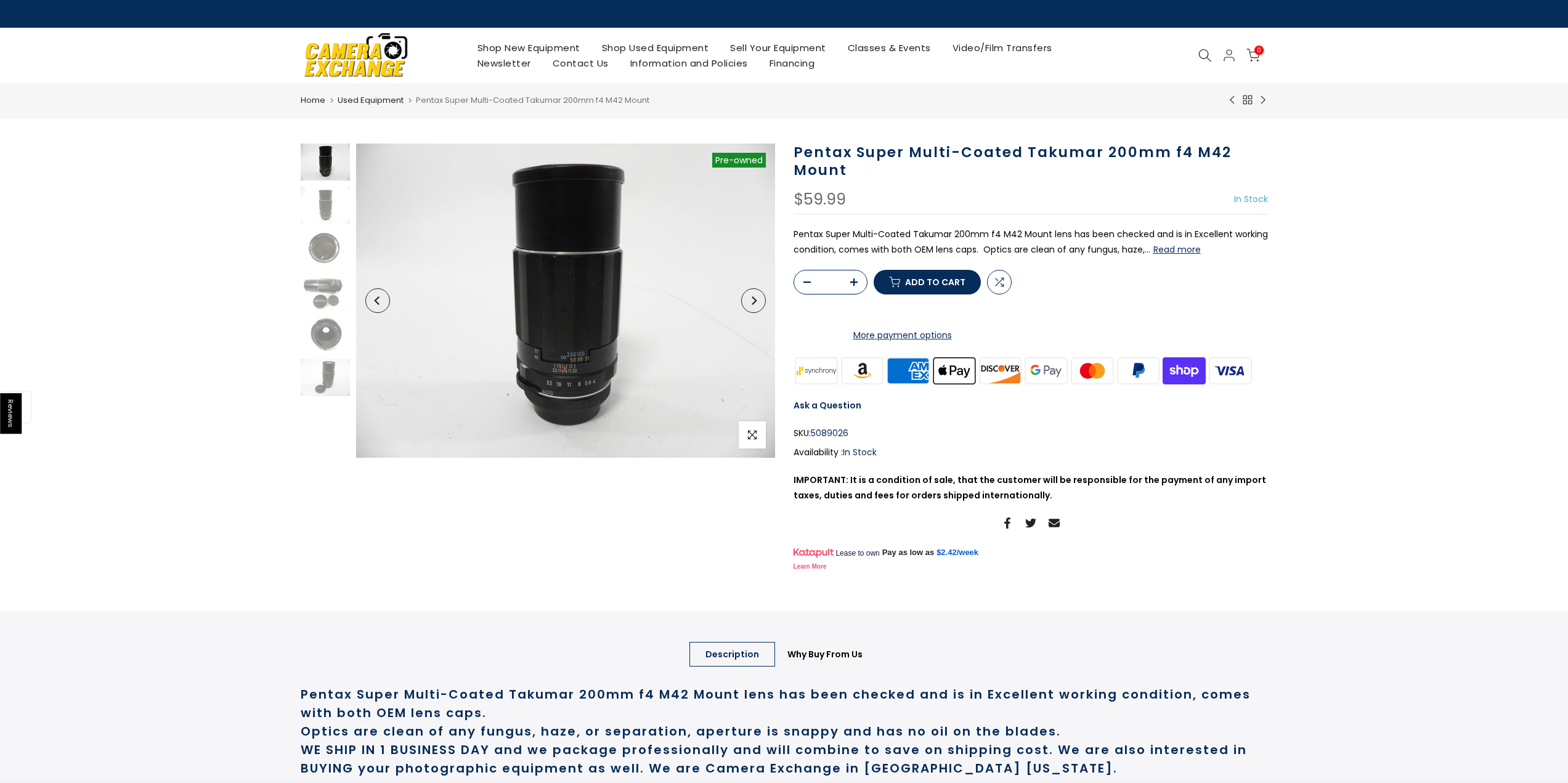
click at [1175, 252] on button "Read more" at bounding box center [1177, 249] width 47 height 11
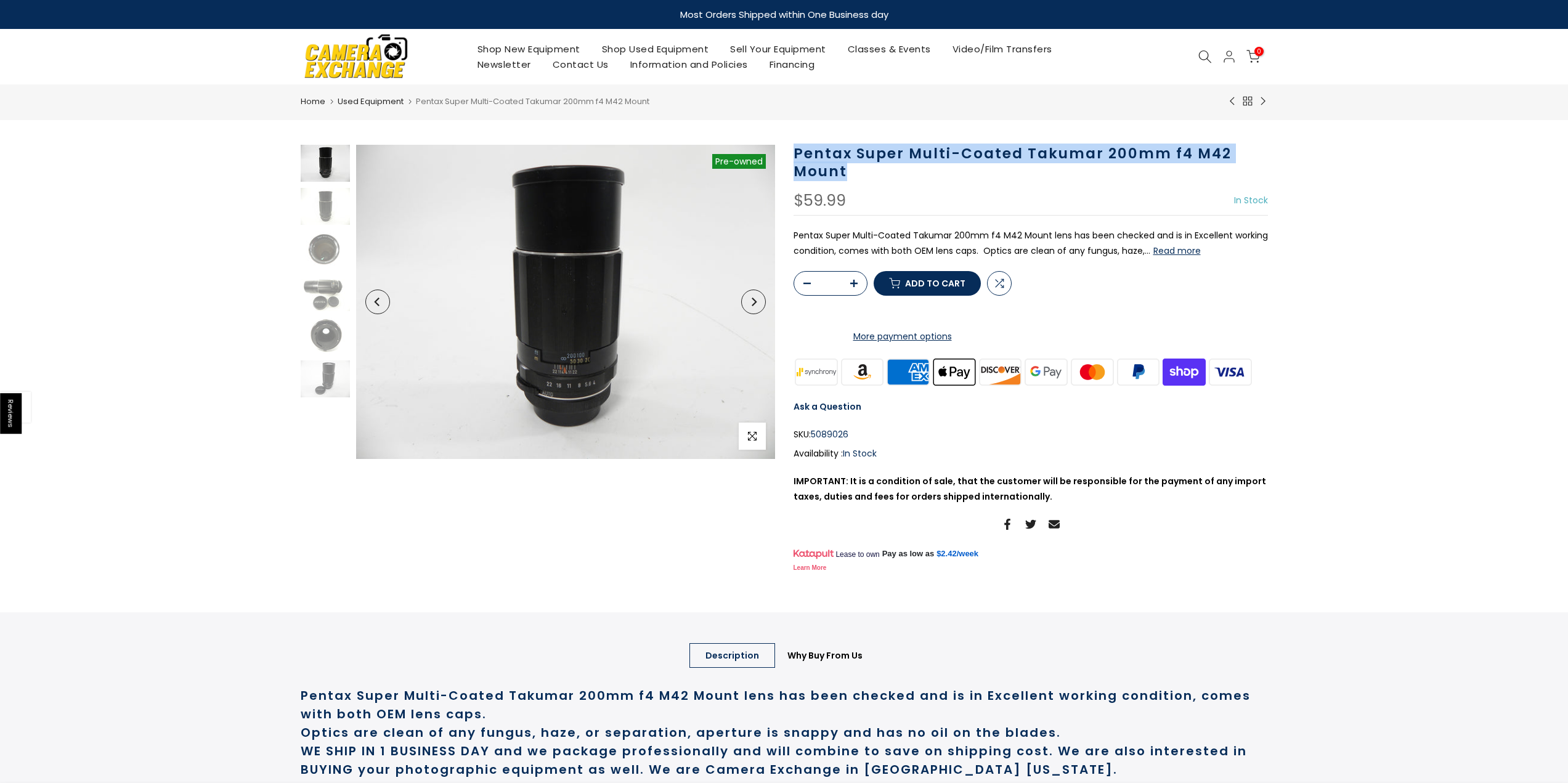
drag, startPoint x: 796, startPoint y: 152, endPoint x: 870, endPoint y: 168, distance: 75.7
click at [870, 168] on h1 "Pentax Super Multi-Coated Takumar 200mm f4 M42 Mount" at bounding box center [1030, 163] width 474 height 36
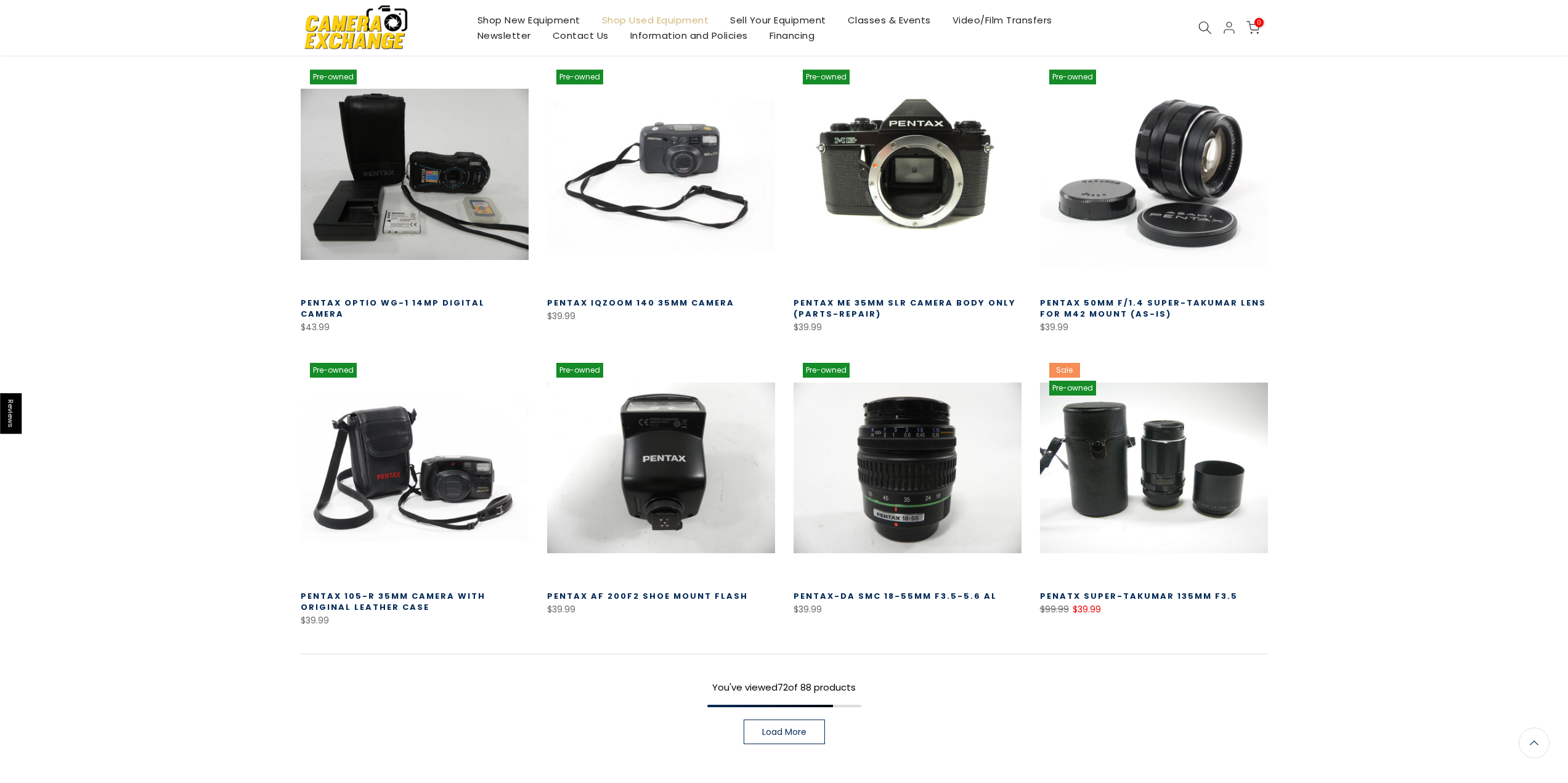
scroll to position [634, 0]
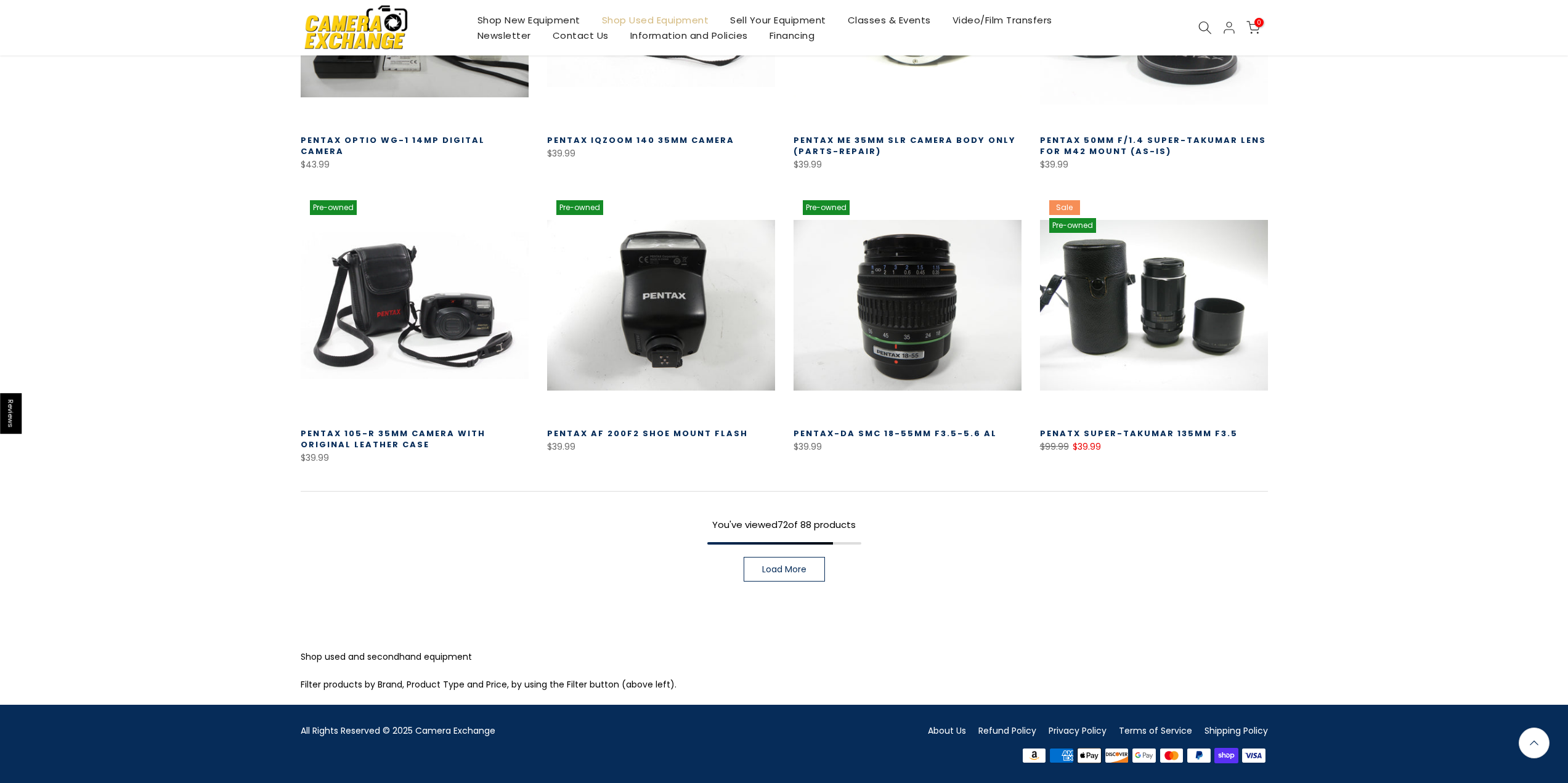
click at [767, 565] on span "Load More" at bounding box center [784, 569] width 44 height 9
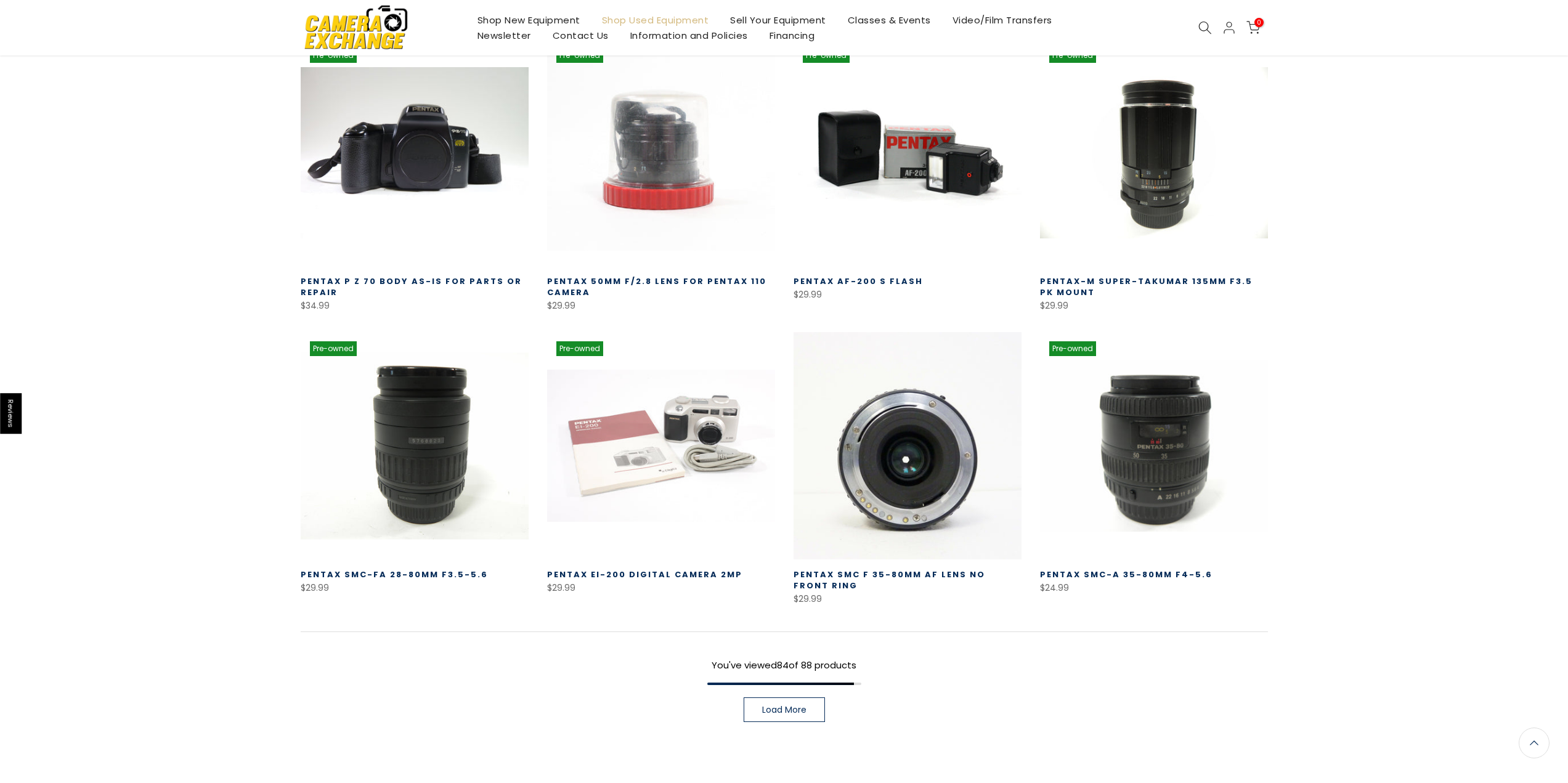
scroll to position [1559, 0]
click at [392, 445] on link at bounding box center [414, 446] width 228 height 228
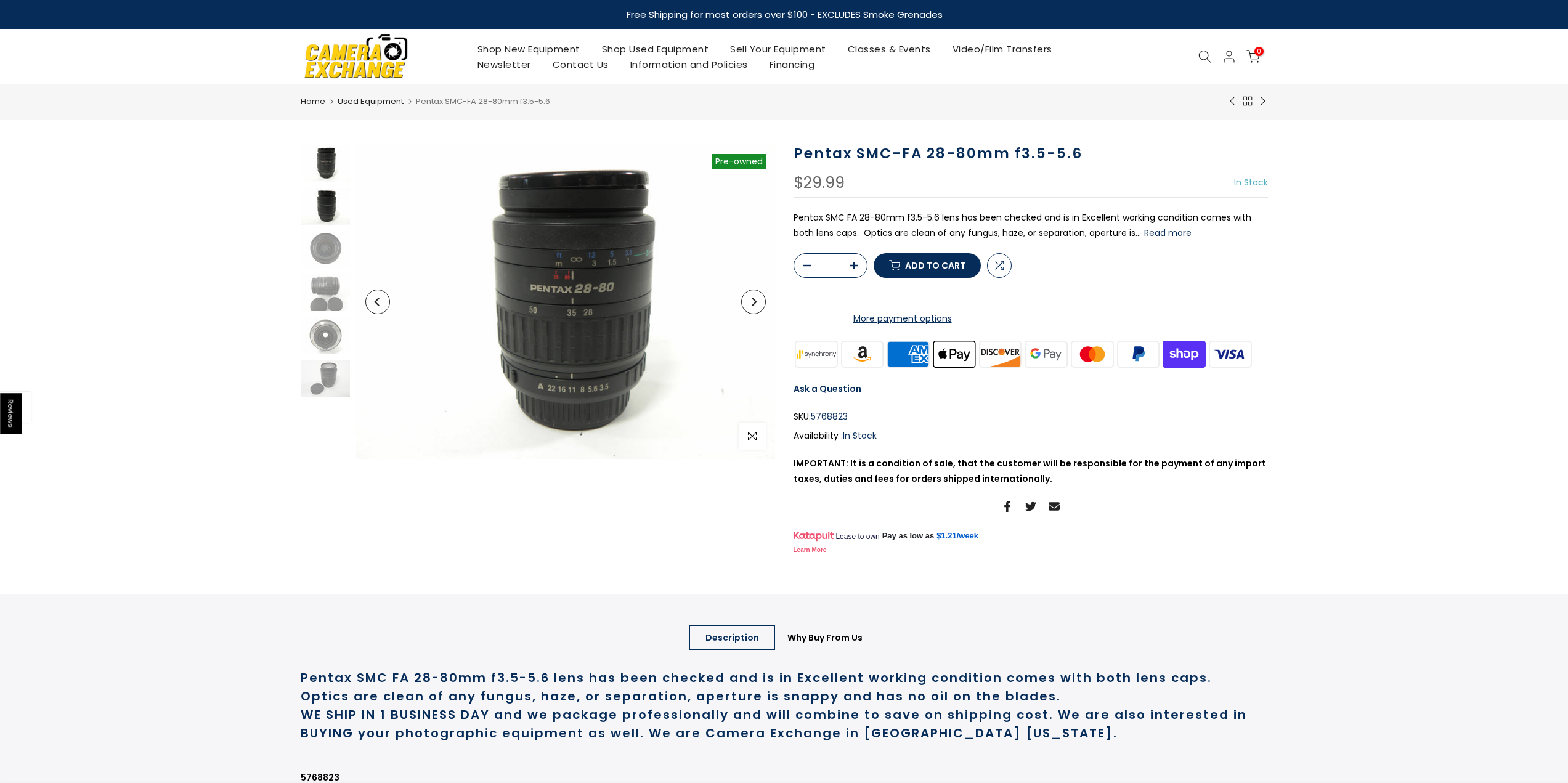
click at [324, 190] on img at bounding box center [325, 206] width 50 height 37
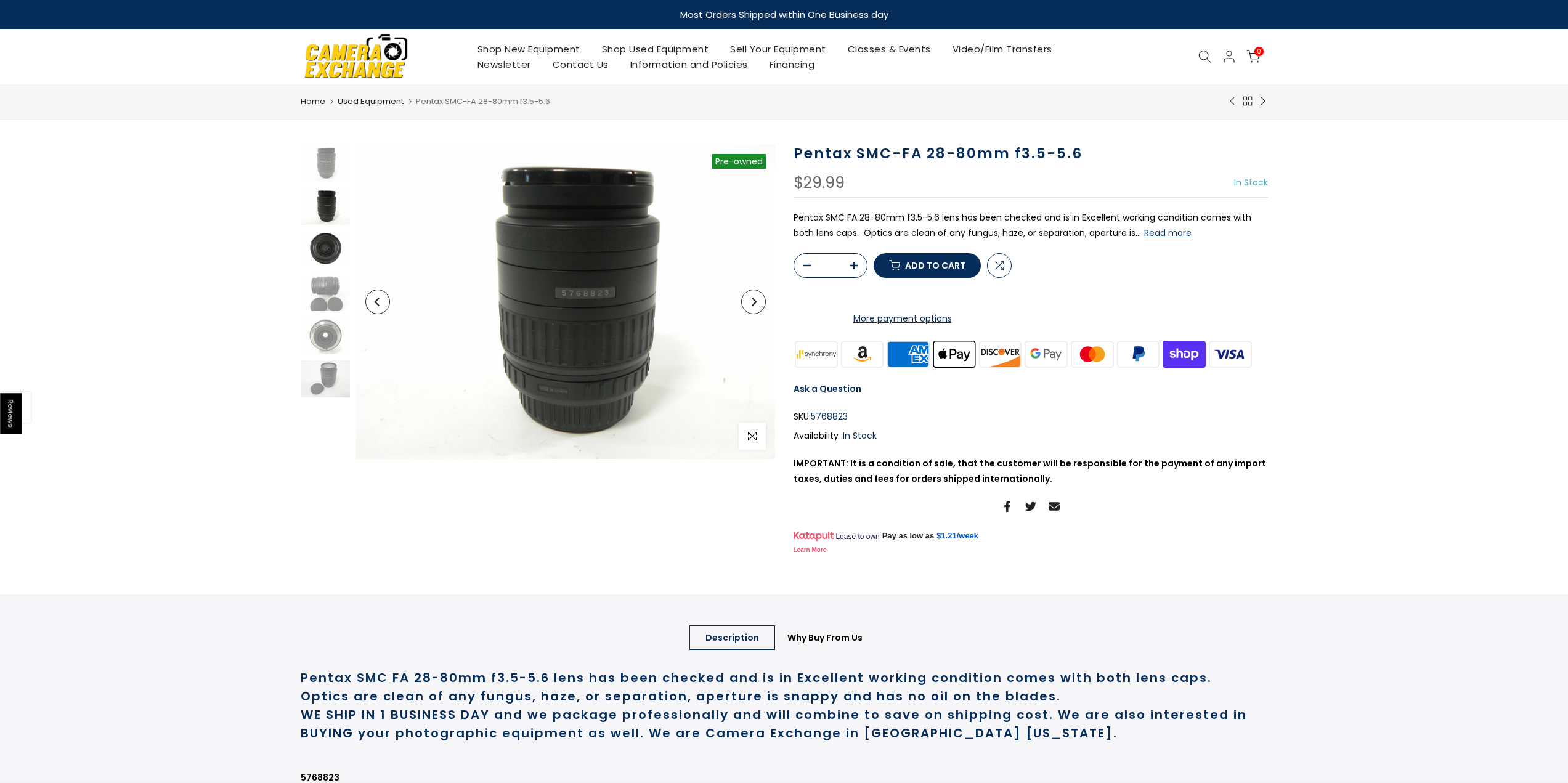
click at [329, 242] on img at bounding box center [325, 249] width 50 height 37
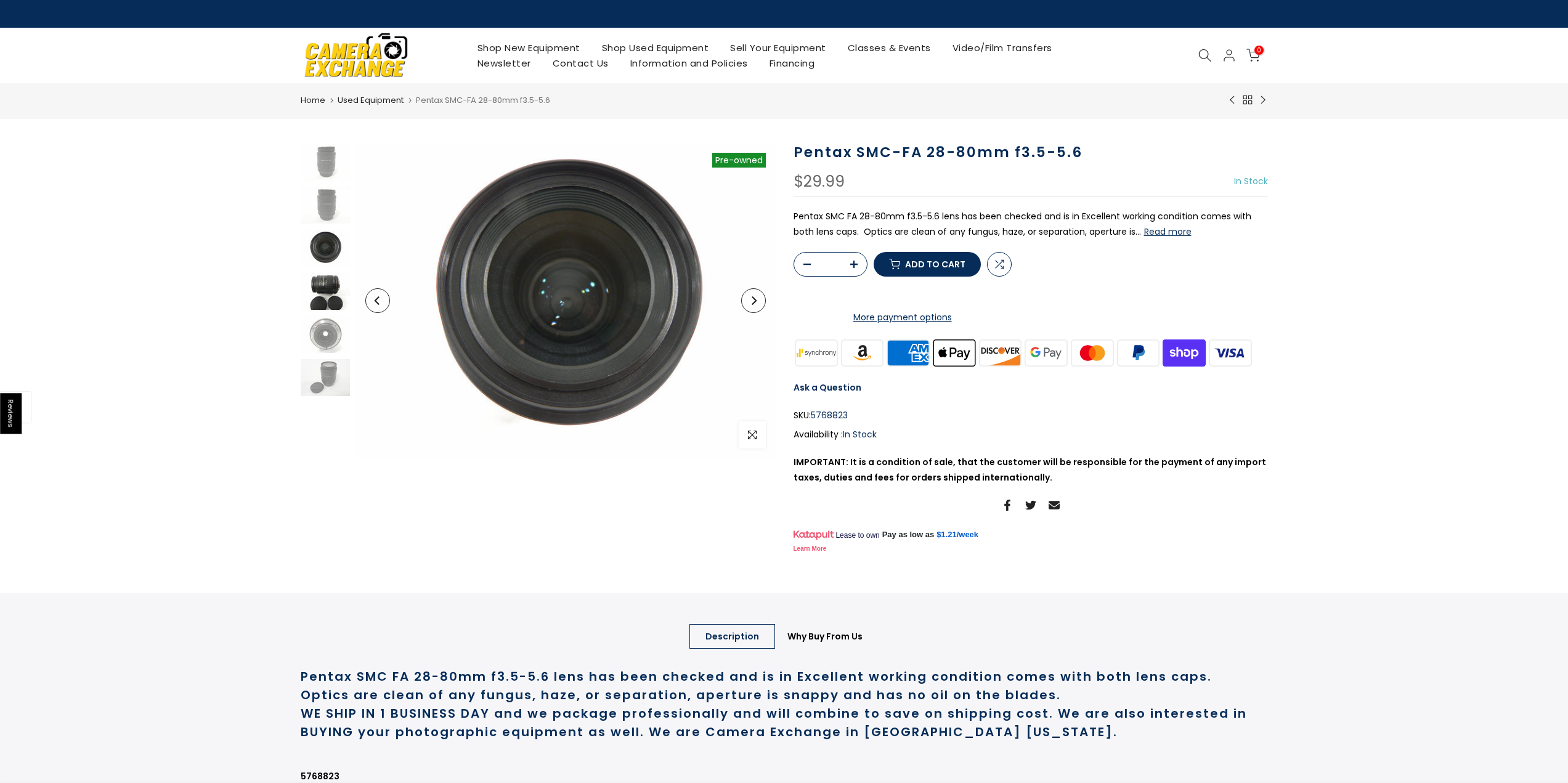
click at [329, 290] on img at bounding box center [325, 292] width 50 height 37
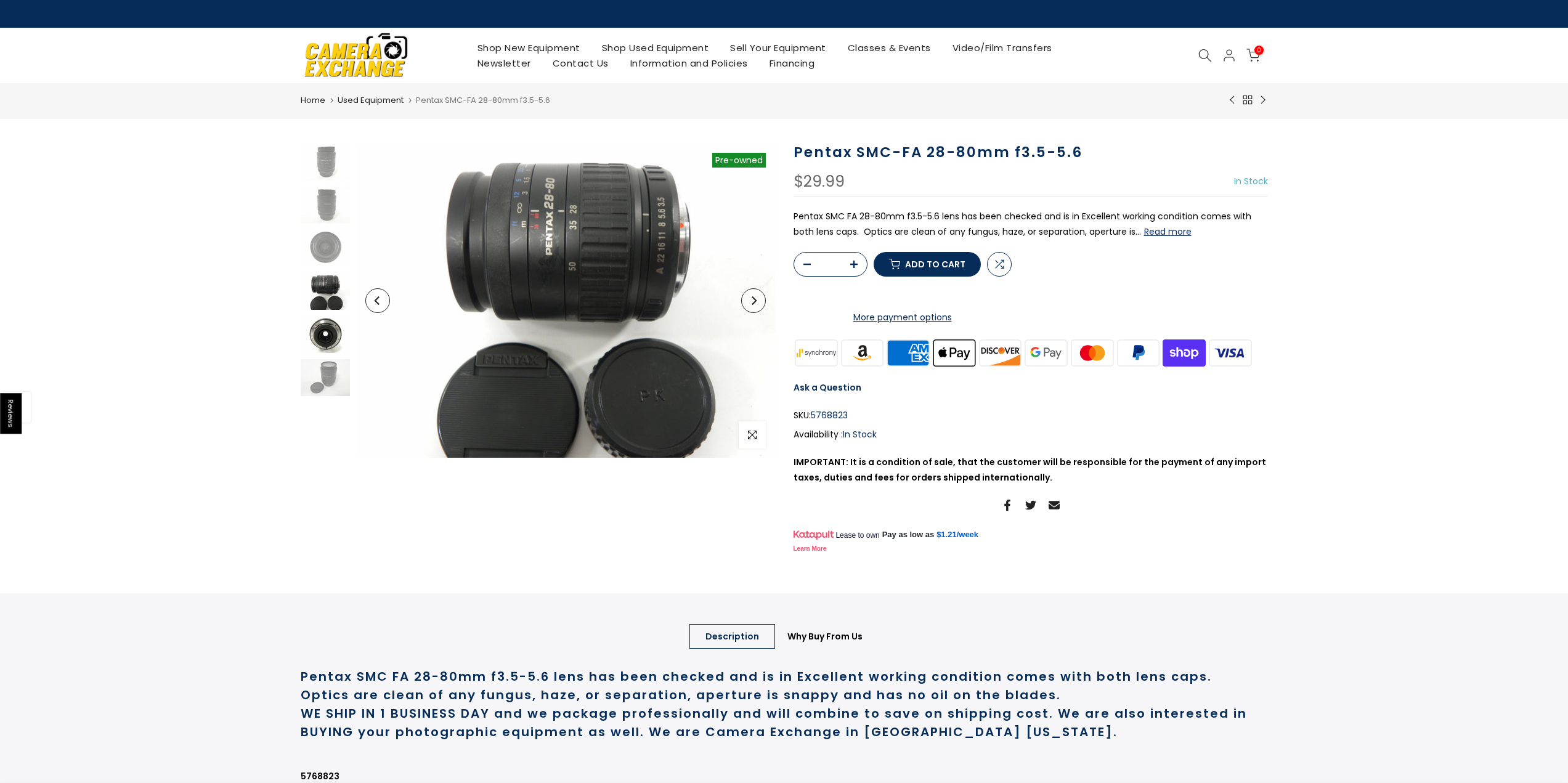
click at [324, 326] on img at bounding box center [325, 335] width 50 height 37
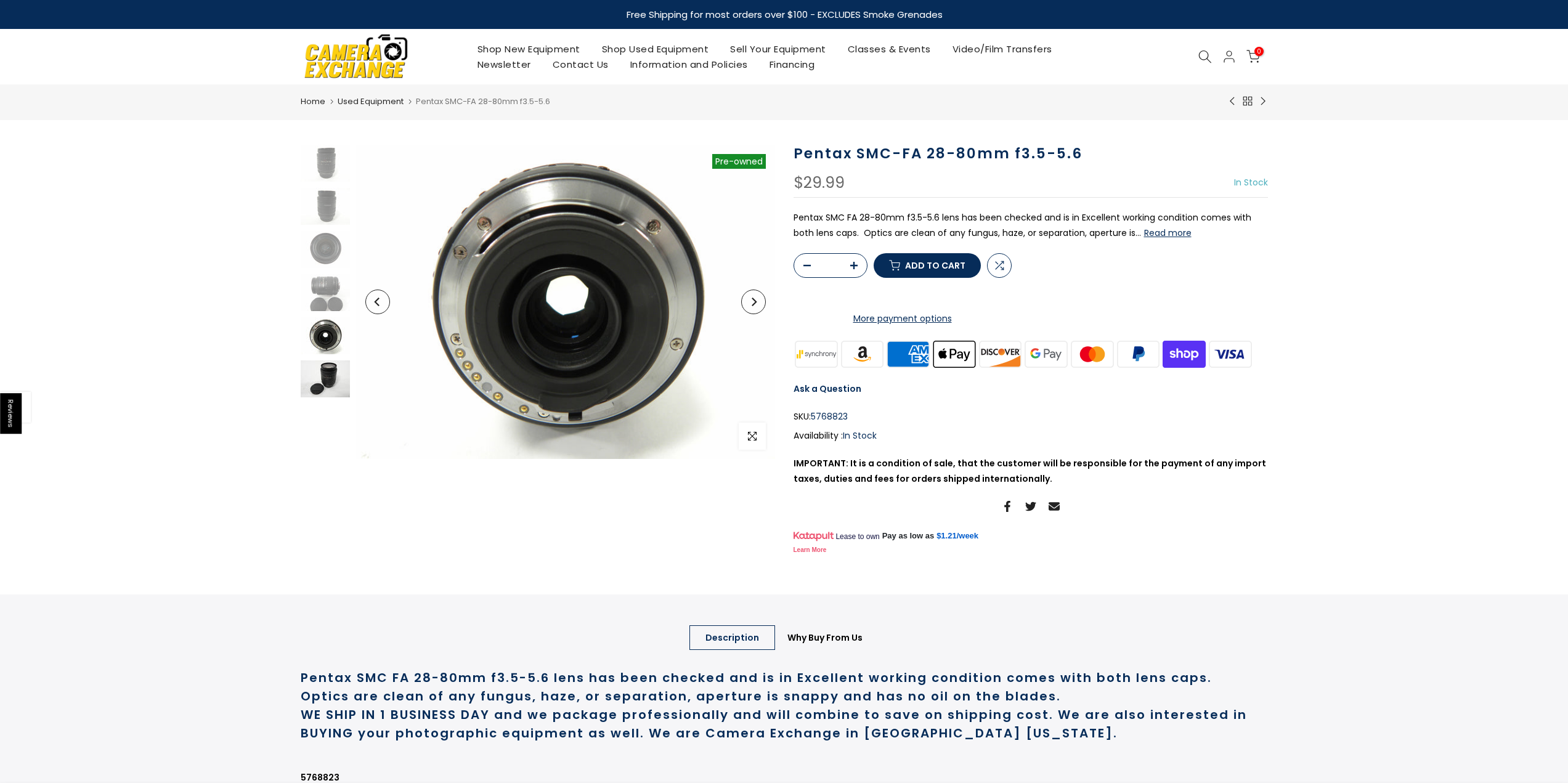
click at [315, 368] on img at bounding box center [325, 379] width 50 height 37
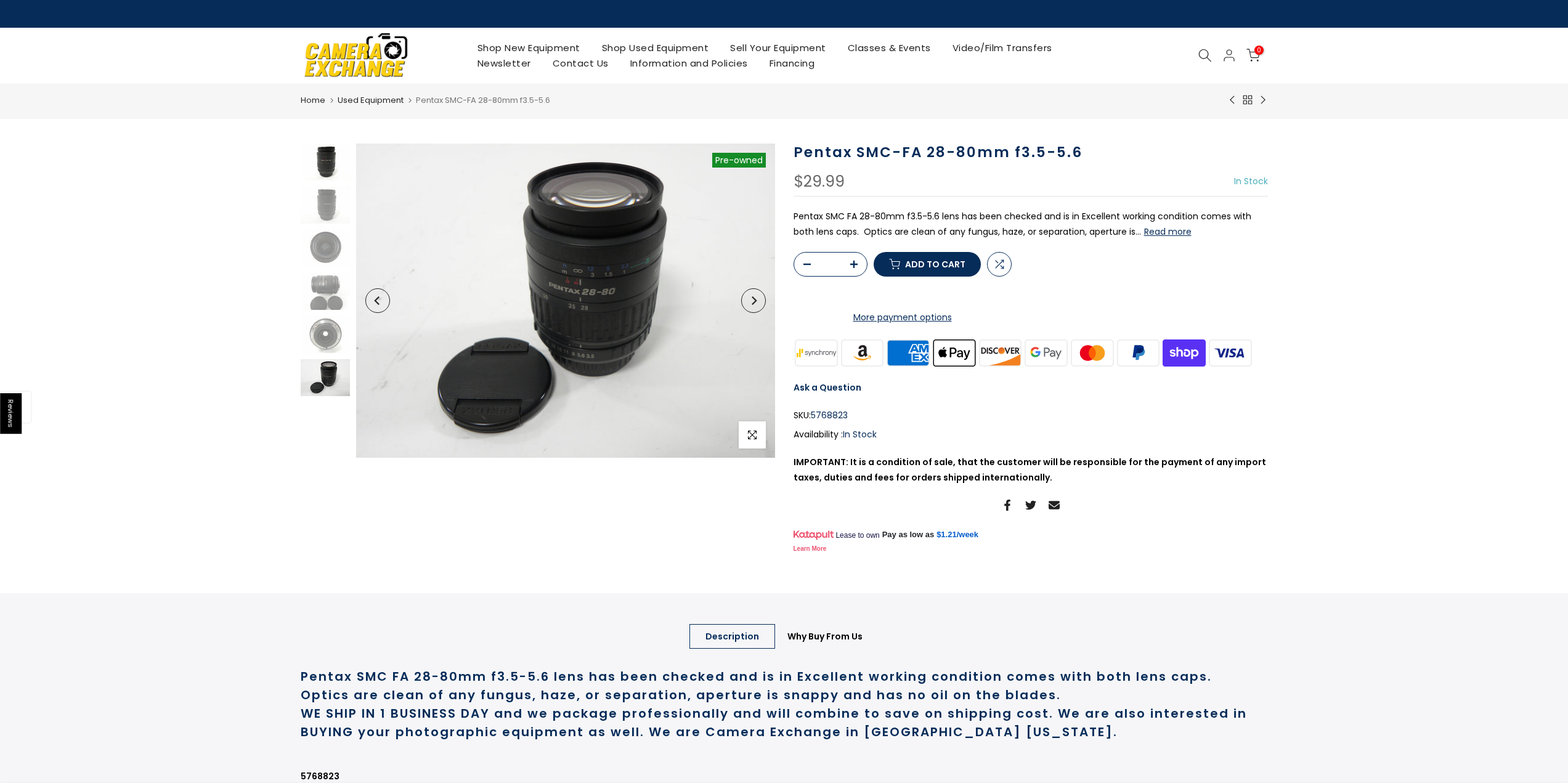
click at [323, 154] on img at bounding box center [325, 162] width 50 height 37
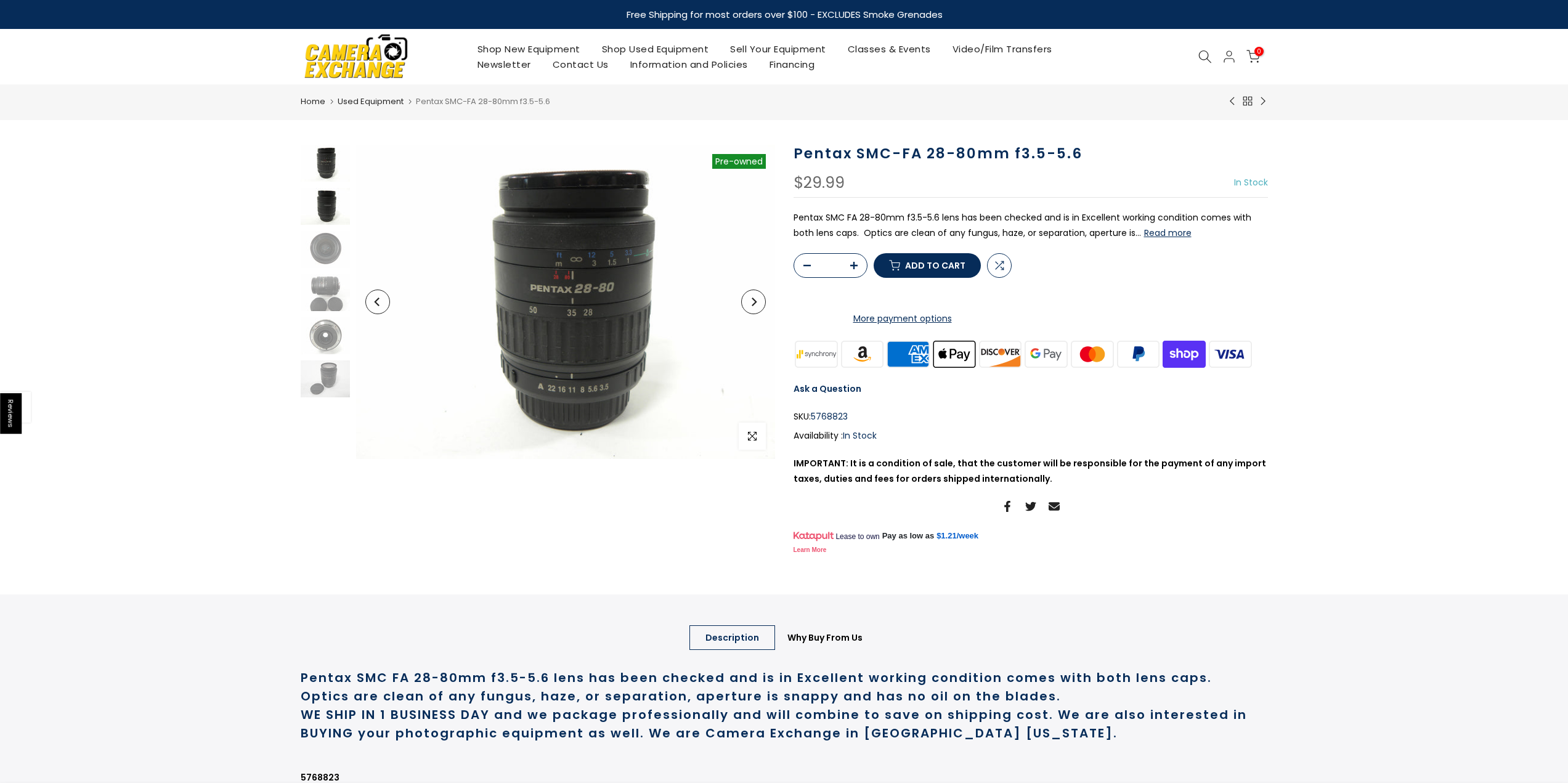
click at [320, 198] on img at bounding box center [325, 206] width 50 height 37
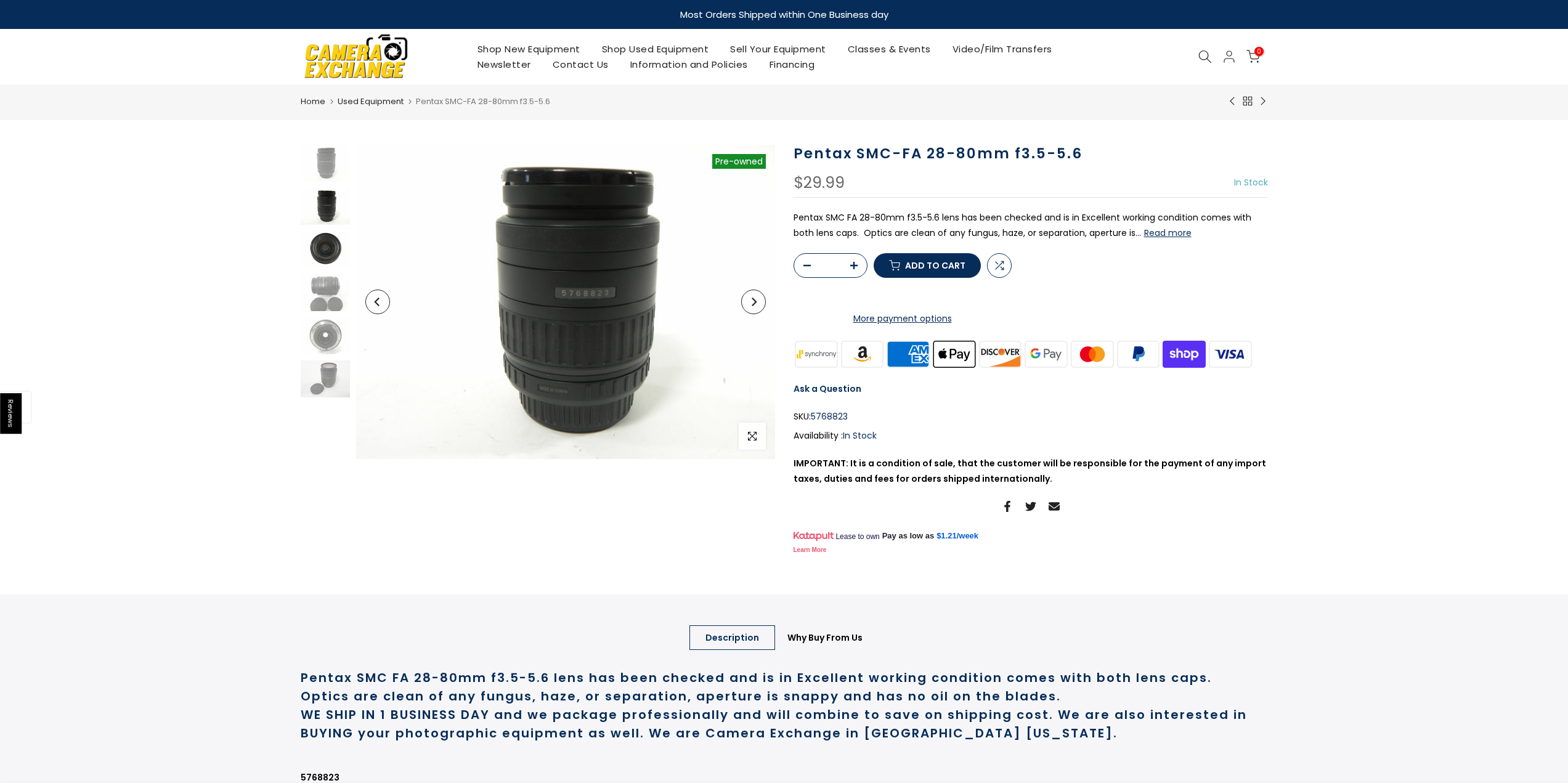
click at [333, 252] on img at bounding box center [325, 249] width 50 height 37
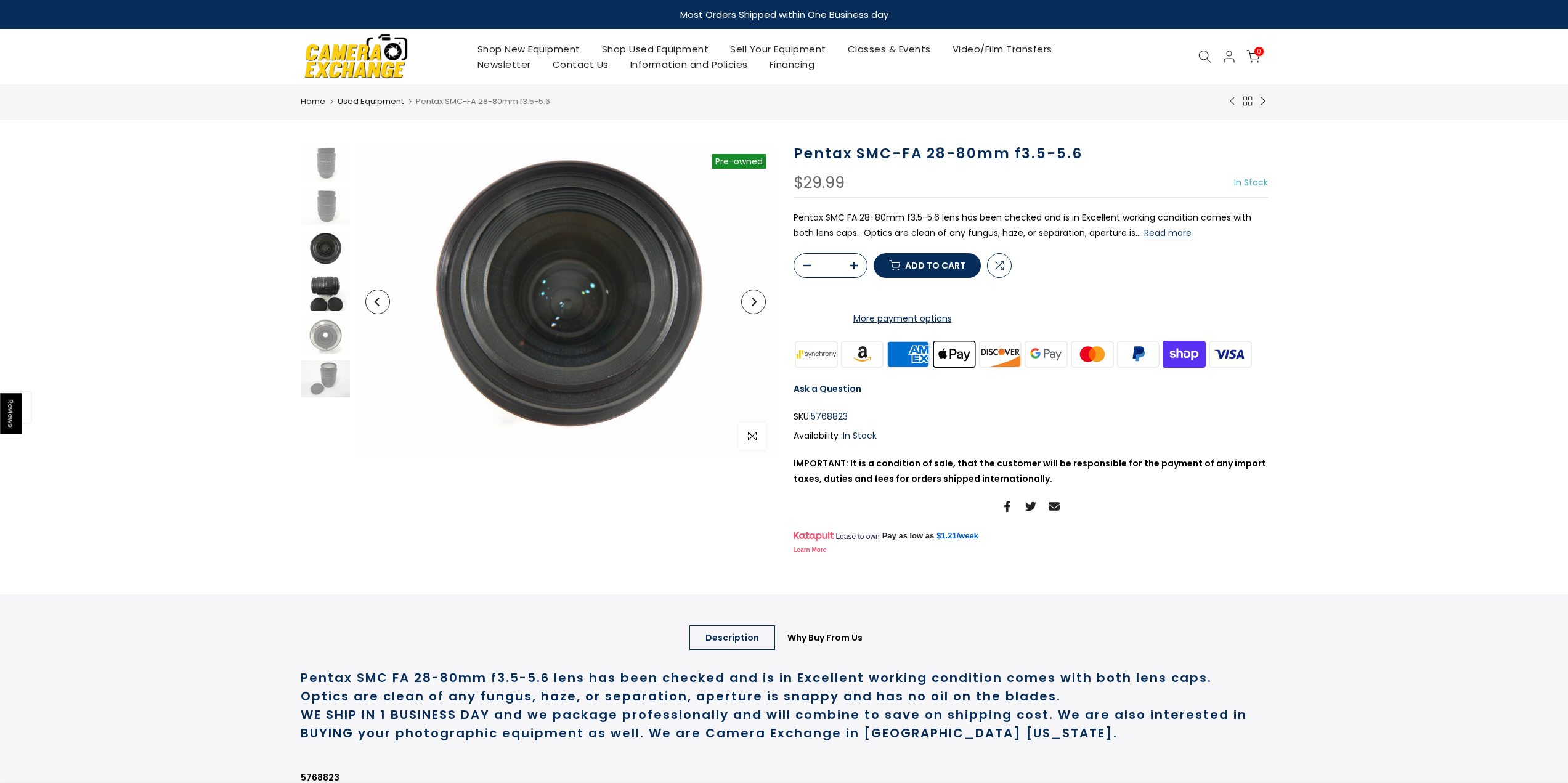
click at [323, 298] on img at bounding box center [325, 292] width 50 height 37
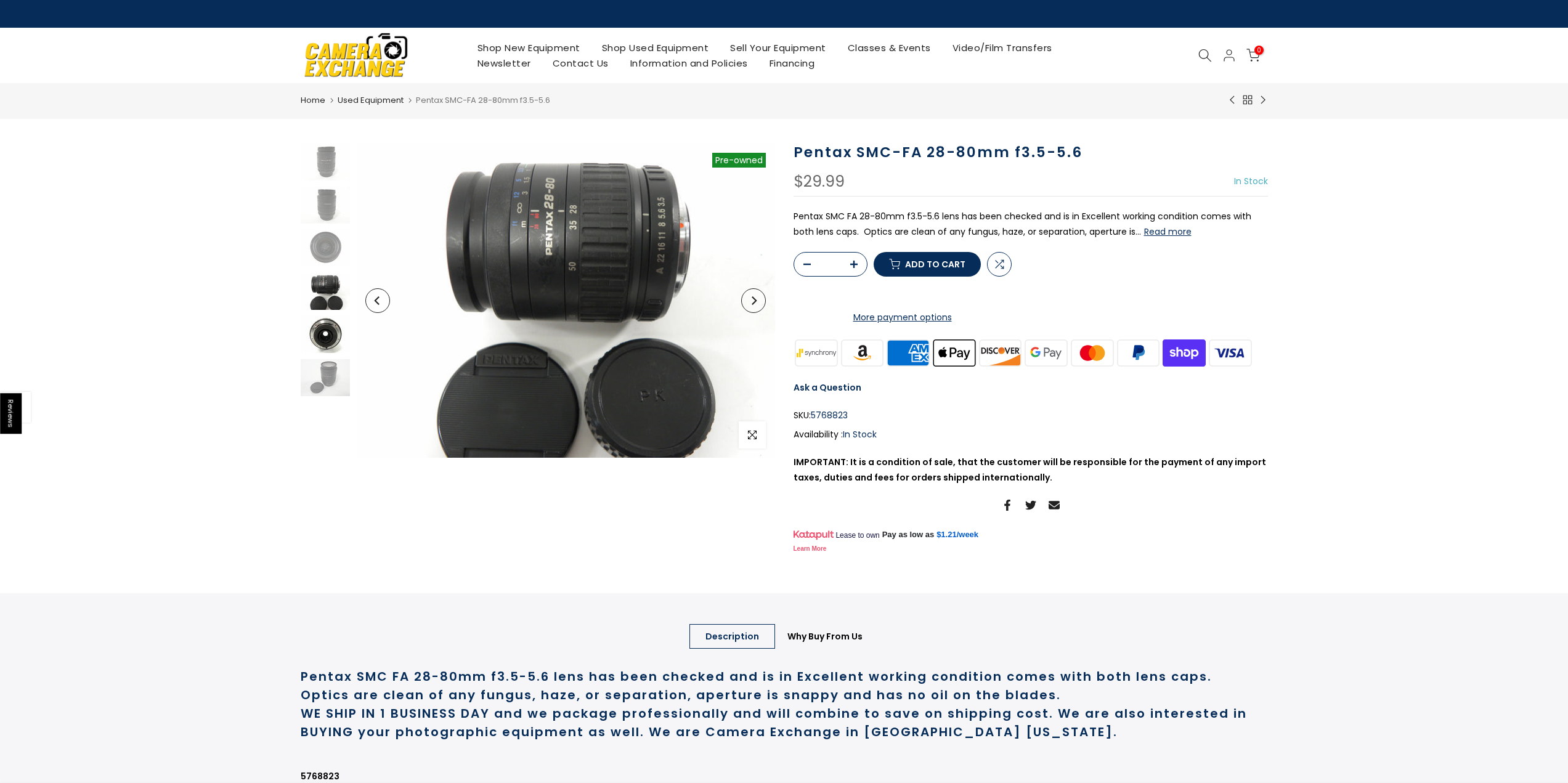
click at [320, 342] on img at bounding box center [325, 335] width 50 height 37
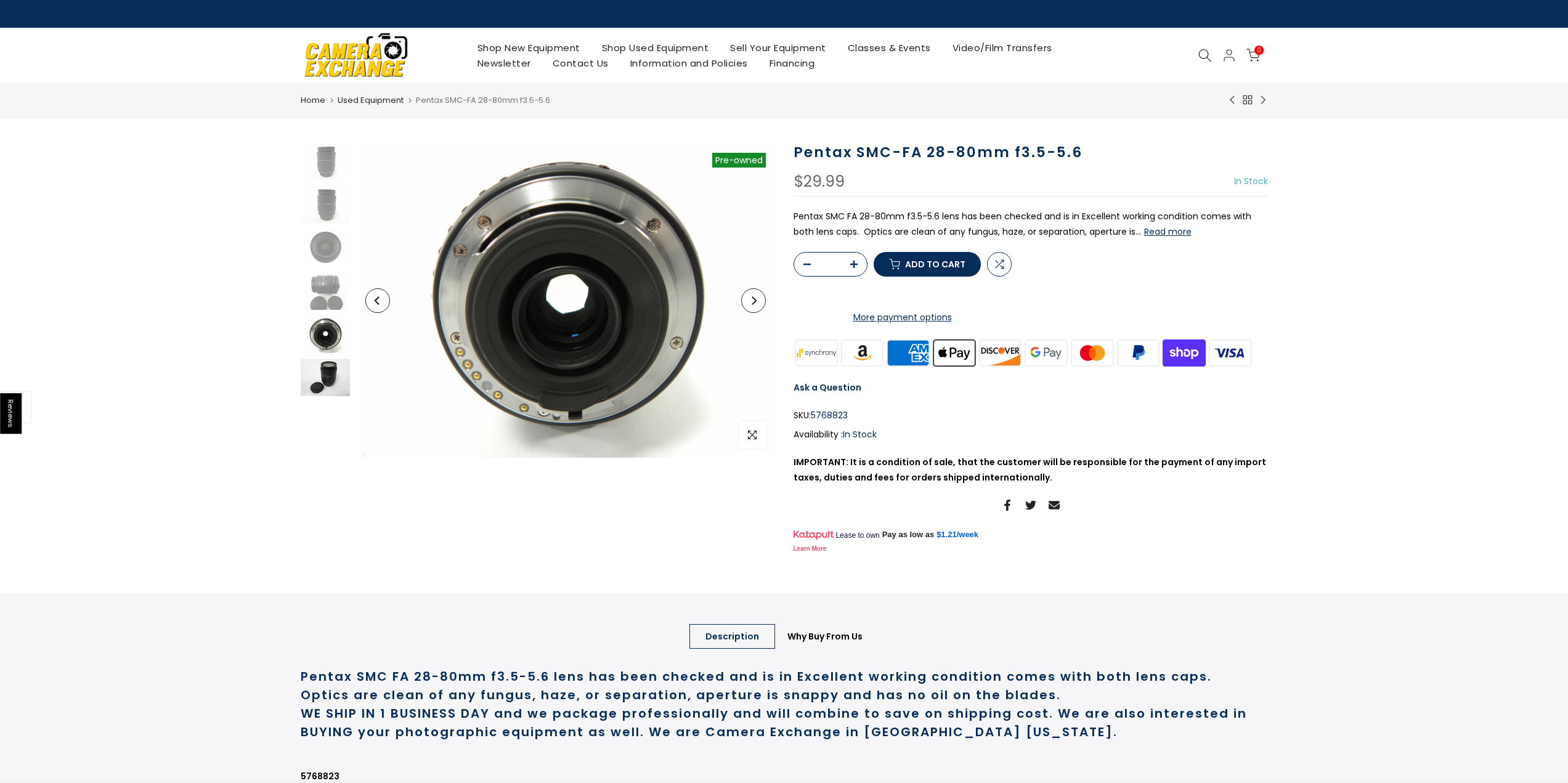
click at [334, 376] on img at bounding box center [325, 377] width 50 height 37
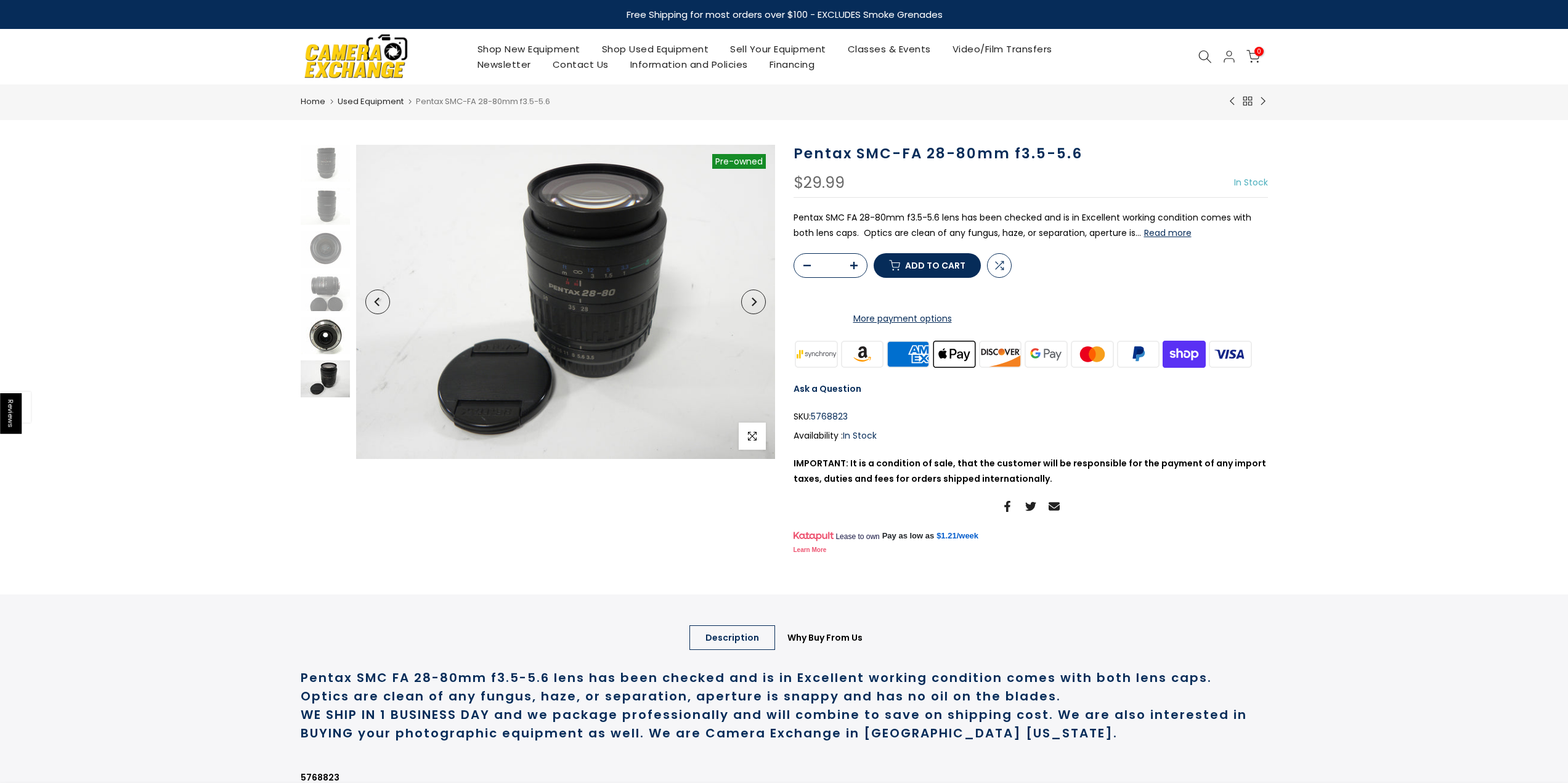
click at [328, 330] on img at bounding box center [325, 336] width 50 height 37
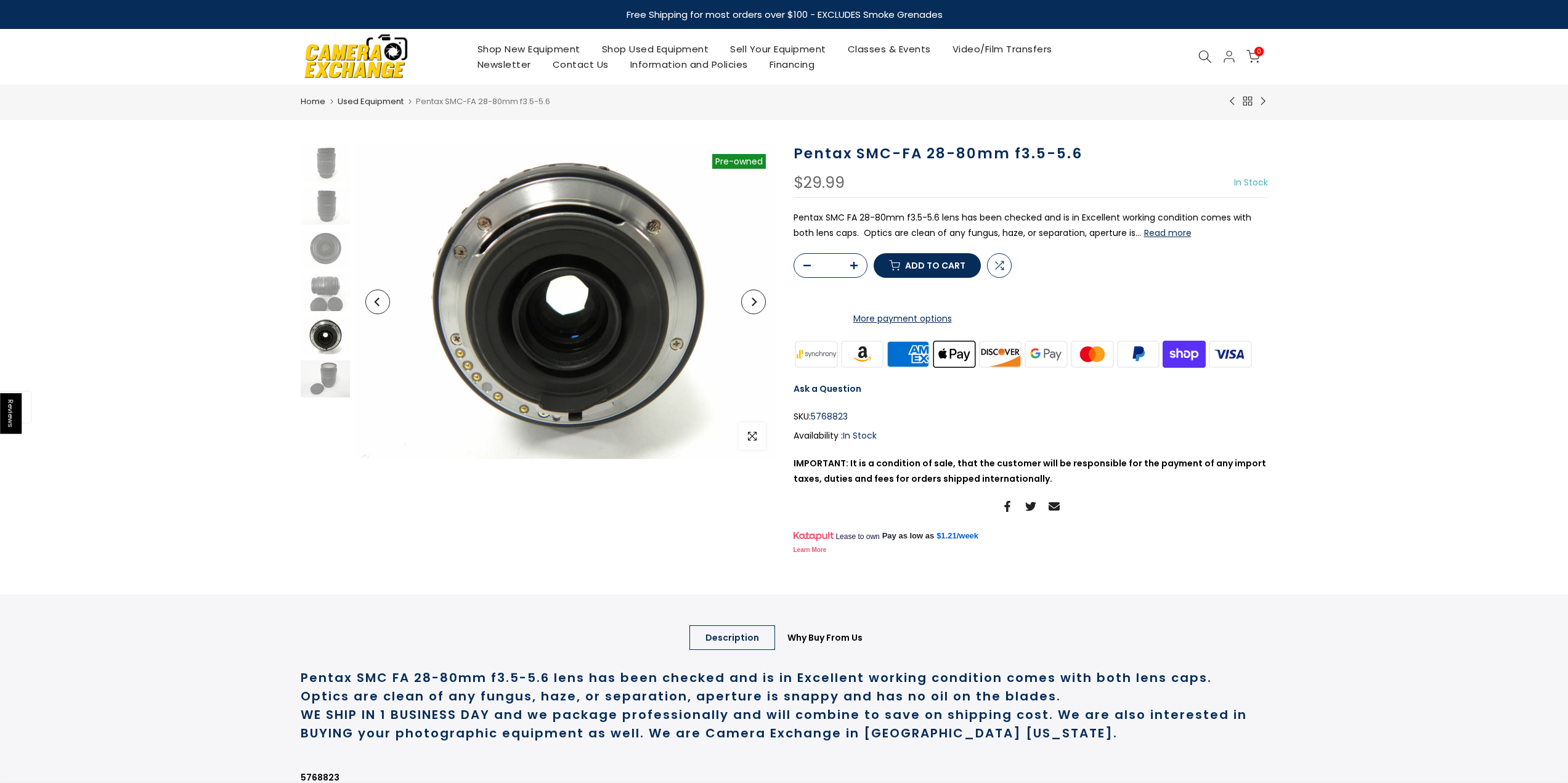
click at [1167, 231] on button "Read more" at bounding box center [1168, 232] width 47 height 11
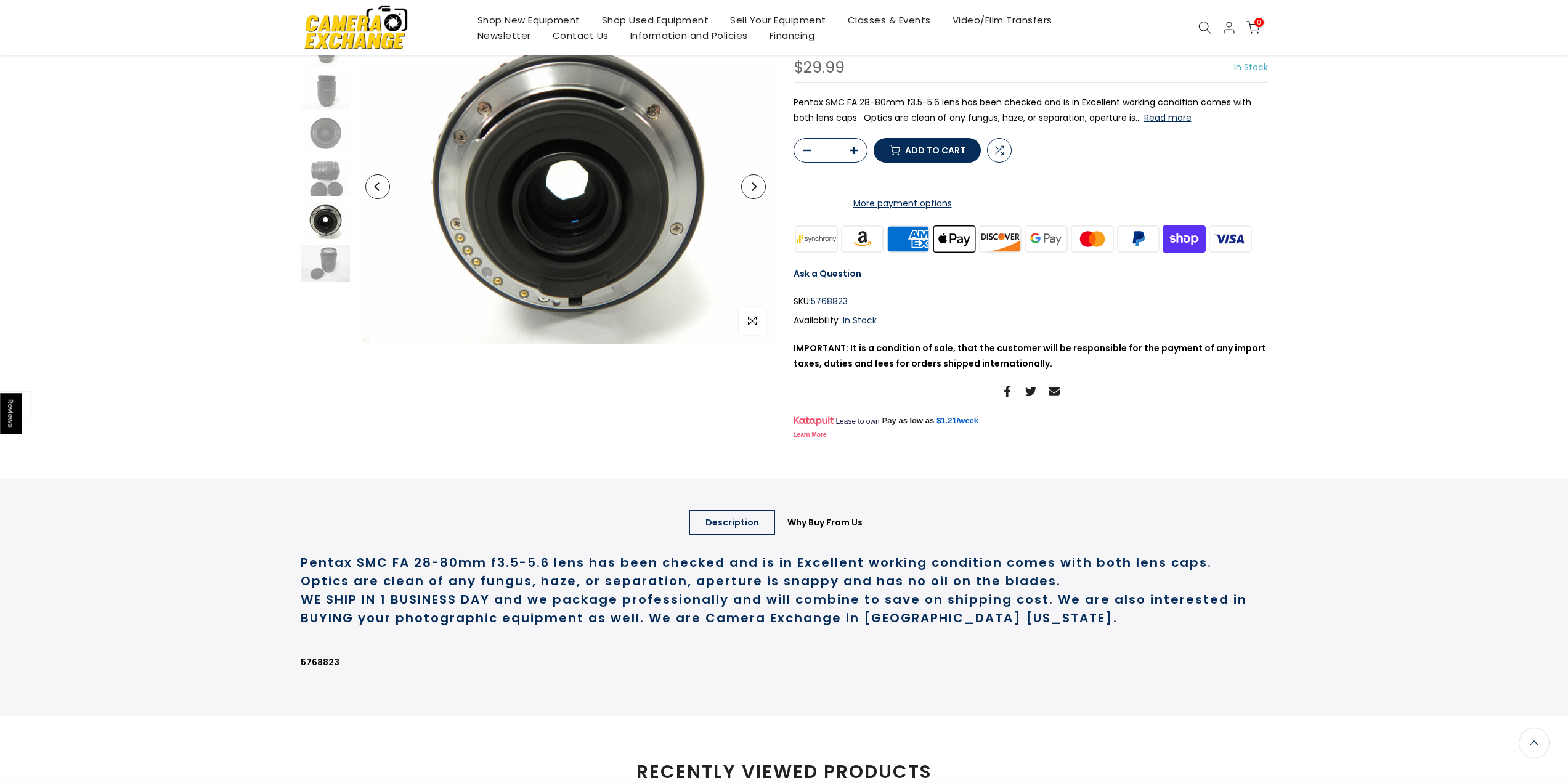
scroll to position [116, 0]
click at [334, 255] on img at bounding box center [325, 263] width 50 height 37
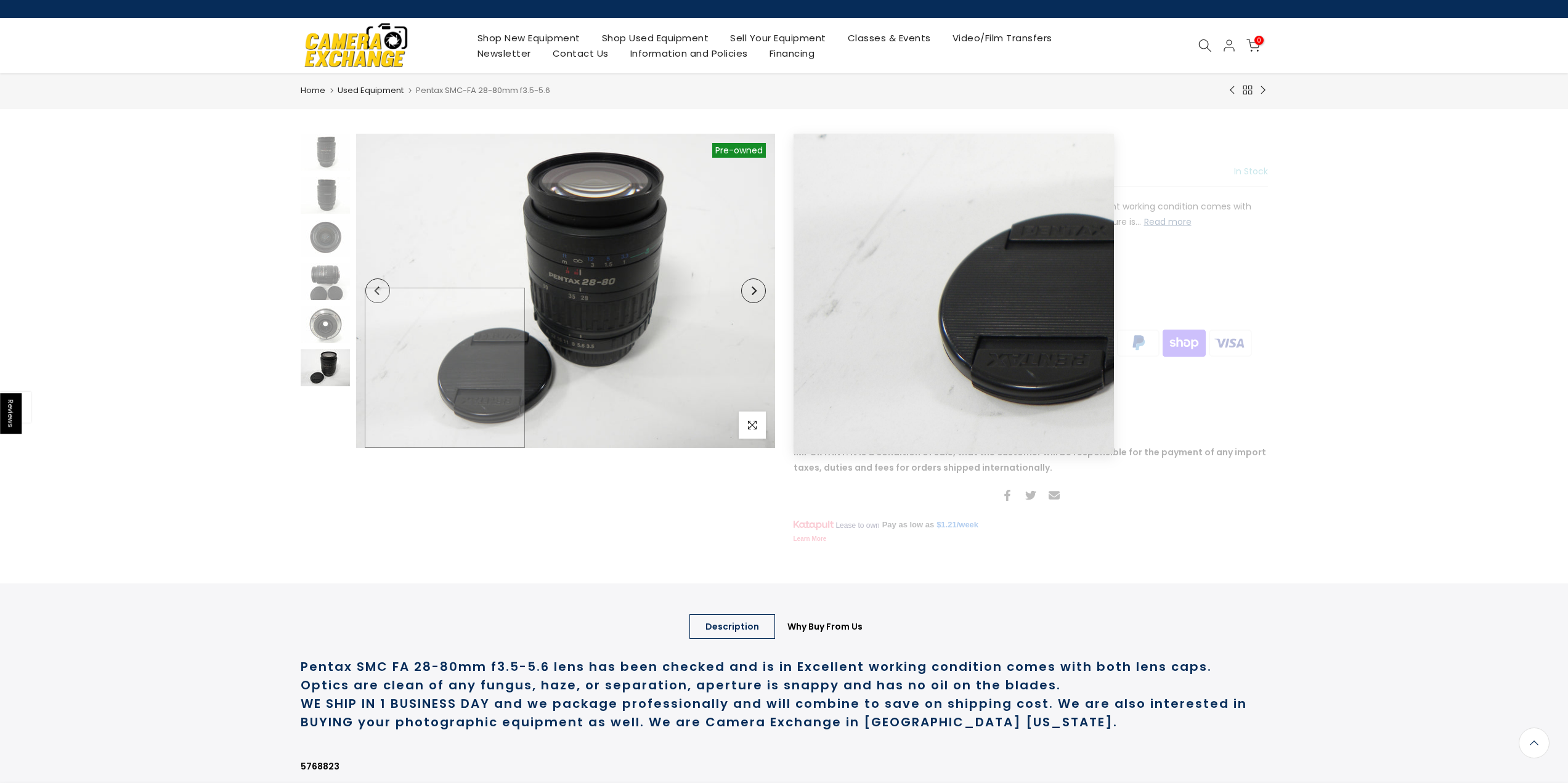
scroll to position [0, 0]
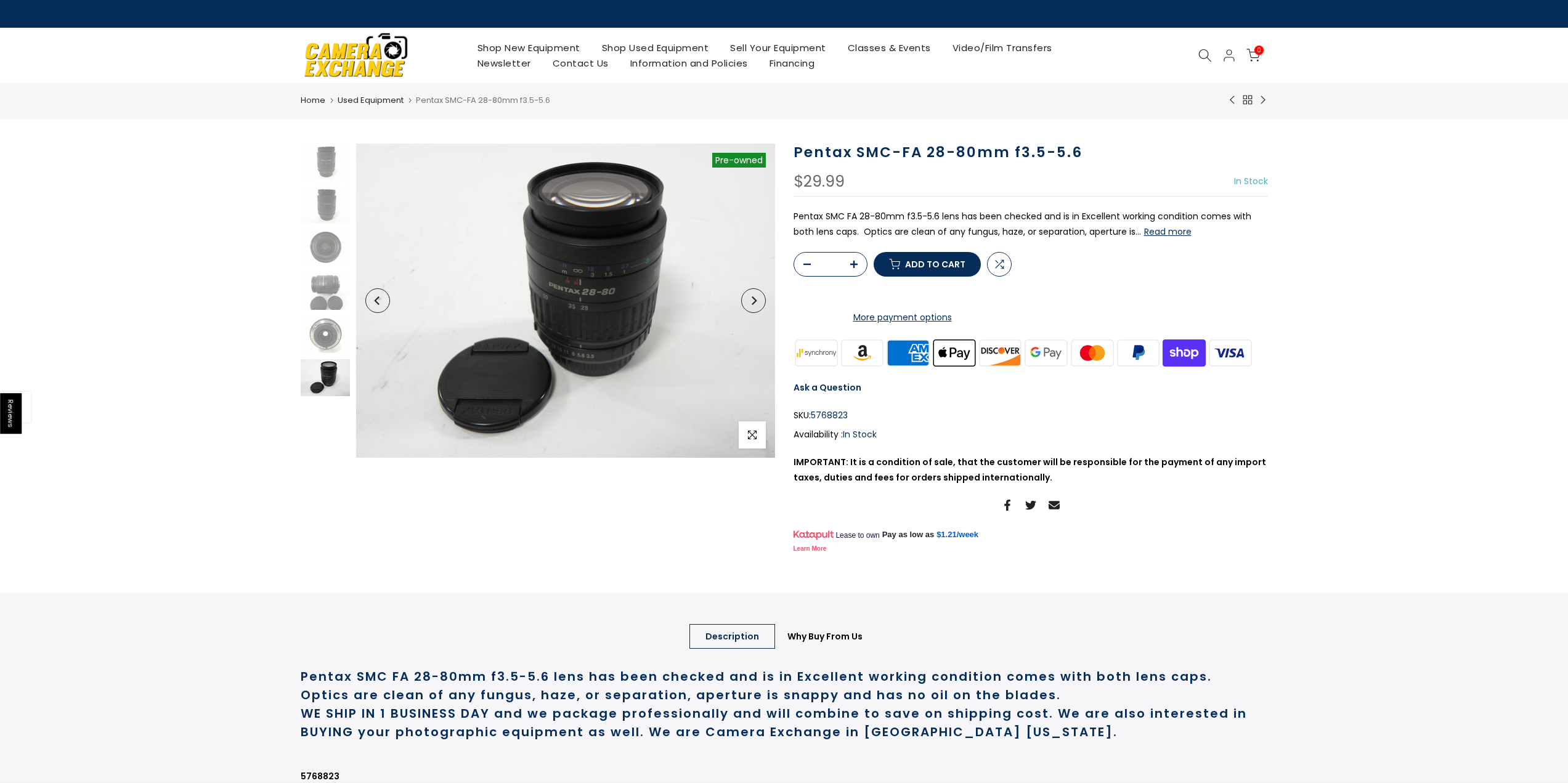
click at [1169, 229] on button "Read more" at bounding box center [1168, 232] width 47 height 11
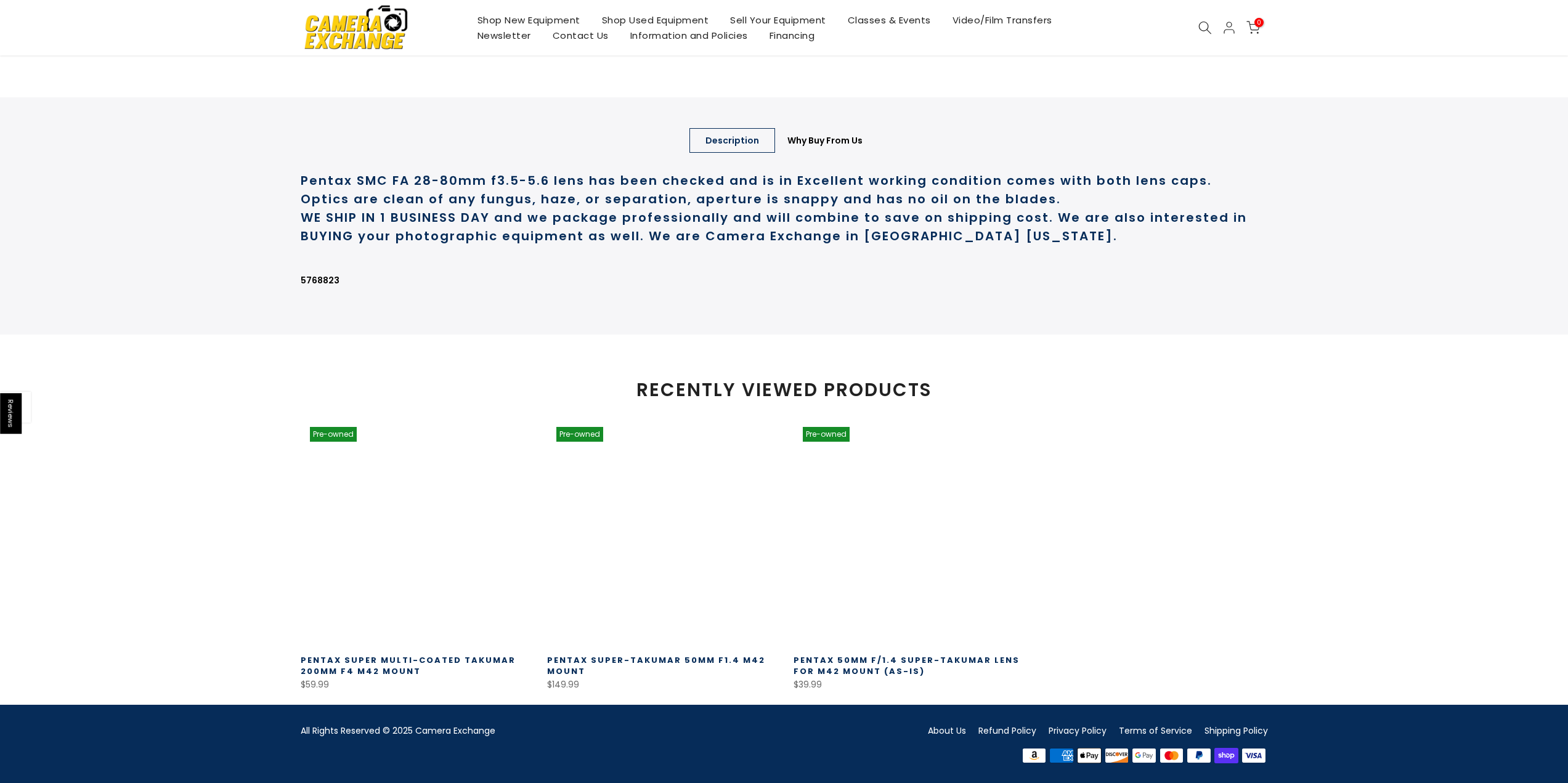
scroll to position [546, 0]
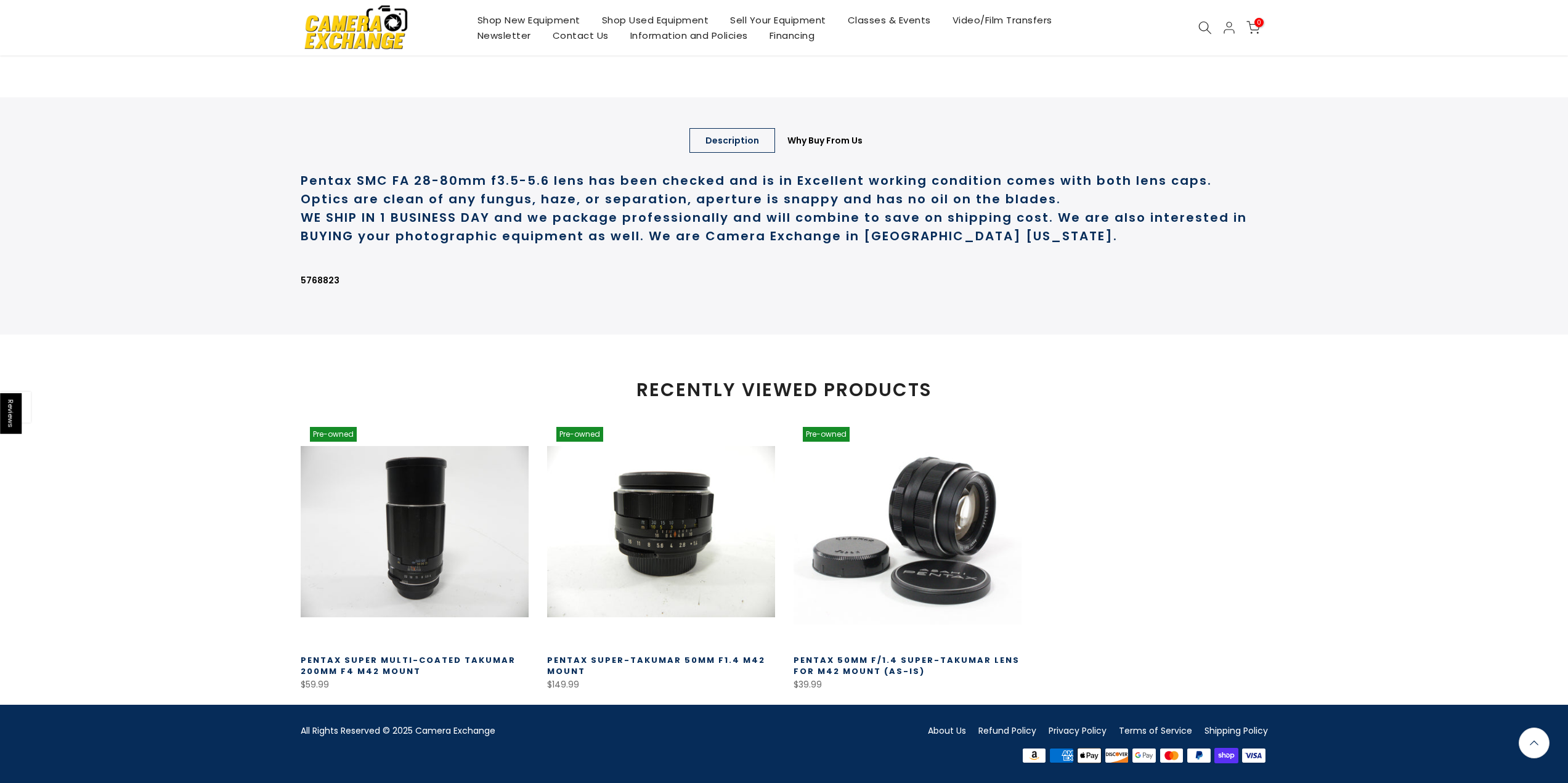
click at [723, 142] on link "Description" at bounding box center [733, 140] width 86 height 24
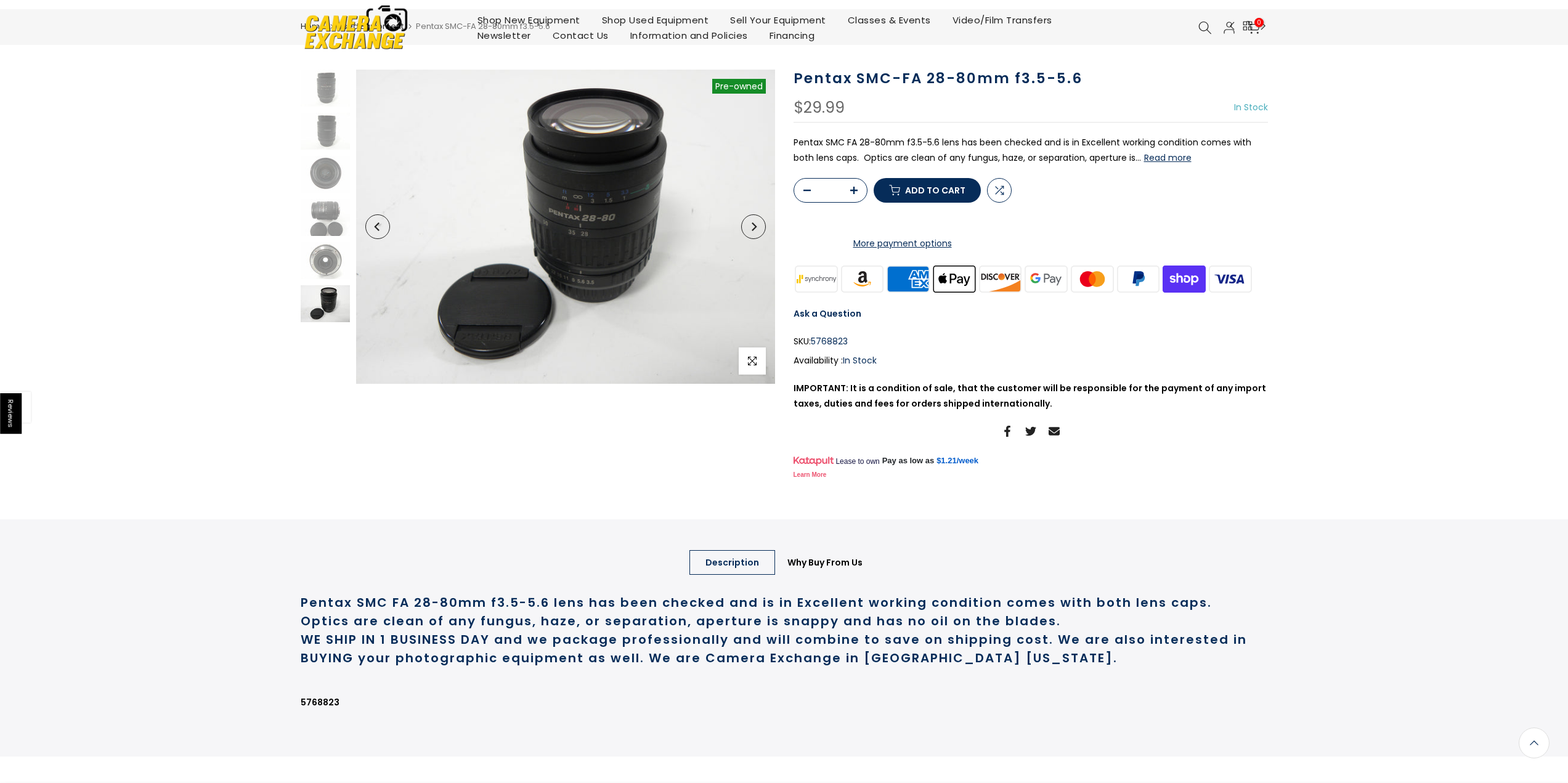
scroll to position [0, 0]
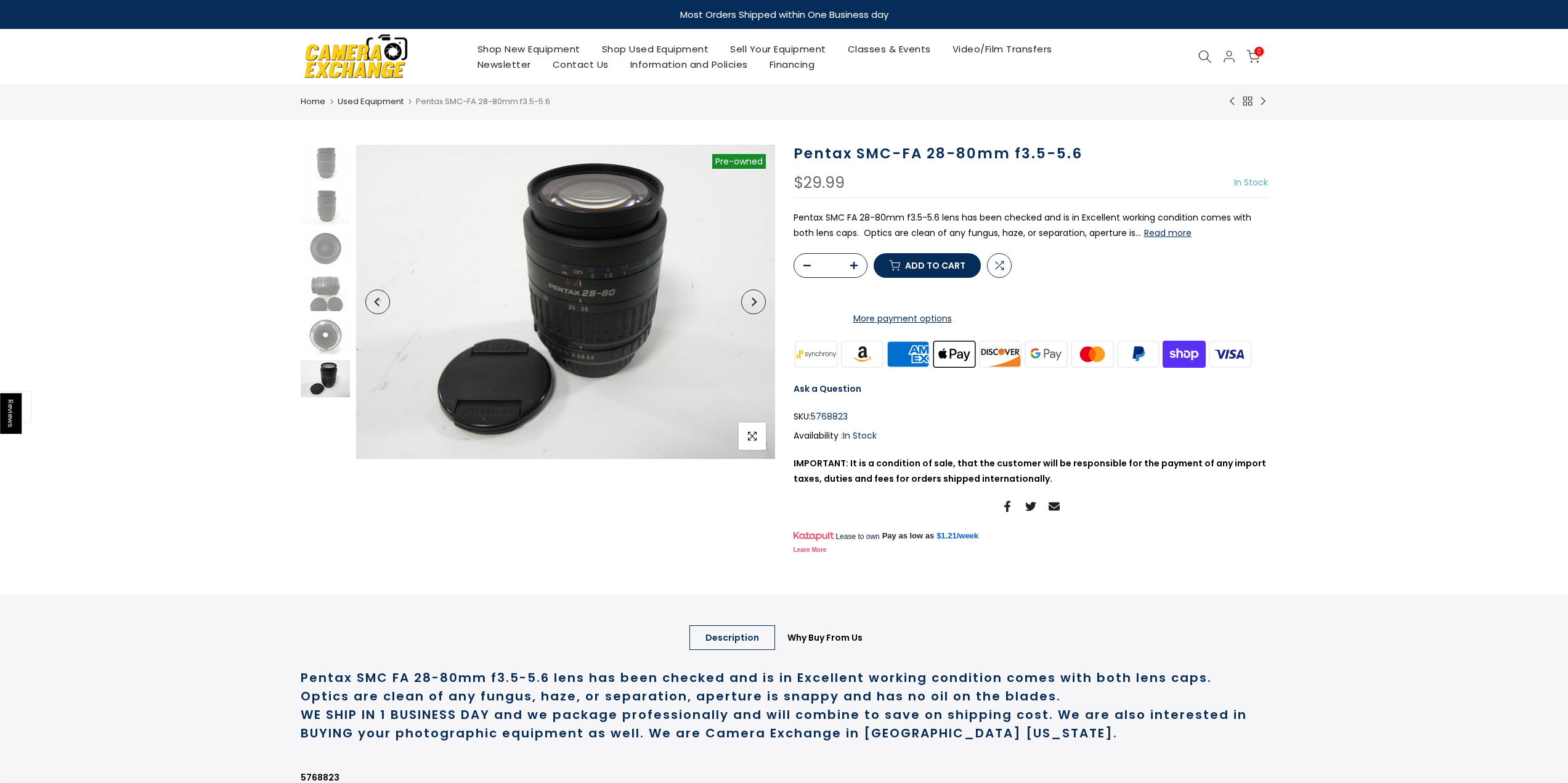
click at [1164, 237] on button "Read more" at bounding box center [1168, 232] width 47 height 11
drag, startPoint x: 1075, startPoint y: 145, endPoint x: 791, endPoint y: 158, distance: 284.3
click at [791, 158] on div "Pentax SMC-FA 28-80mm f3.5-5.6 $29.99 In Stock Pre order Out of stock Pentax SM…" at bounding box center [1031, 352] width 493 height 413
